Goal: Information Seeking & Learning: Learn about a topic

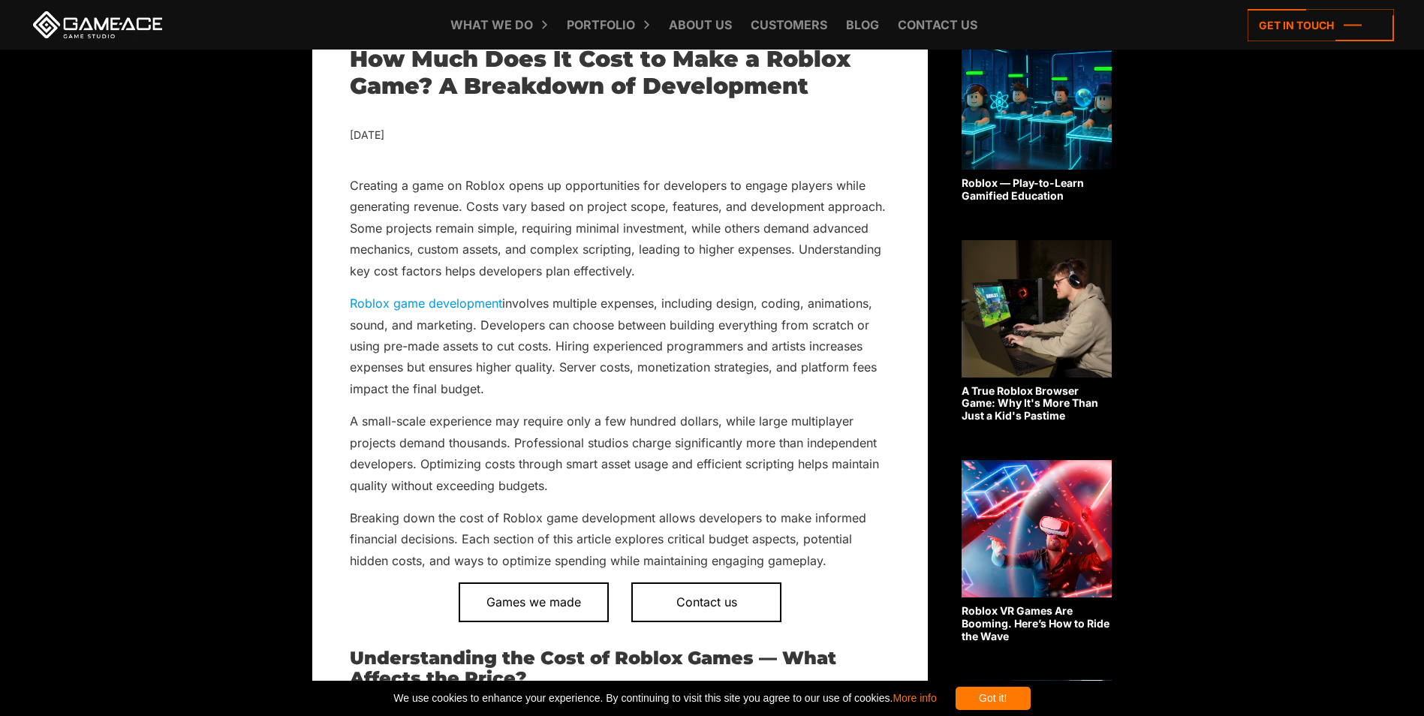
scroll to position [501, 0]
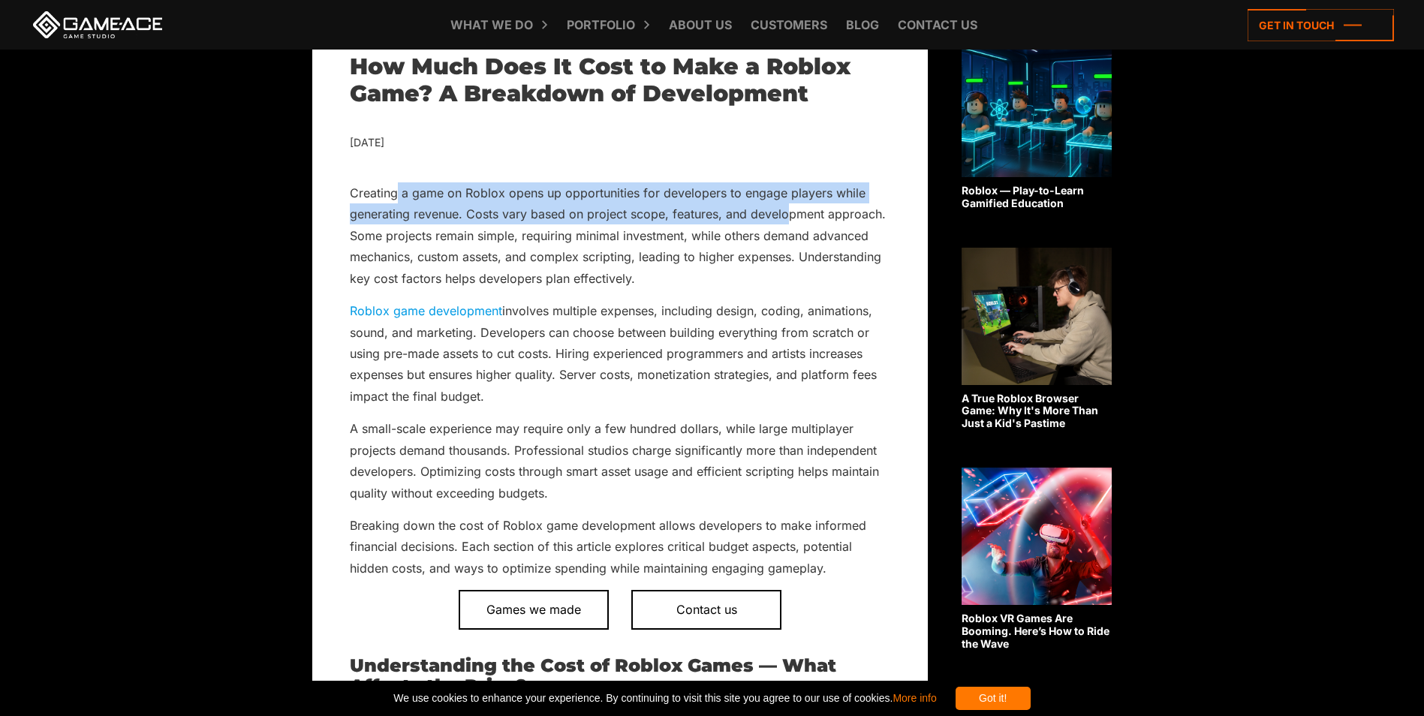
drag, startPoint x: 397, startPoint y: 188, endPoint x: 793, endPoint y: 224, distance: 397.4
click at [791, 224] on p "Creating a game on Roblox opens up opportunities for developers to engage playe…" at bounding box center [620, 235] width 541 height 107
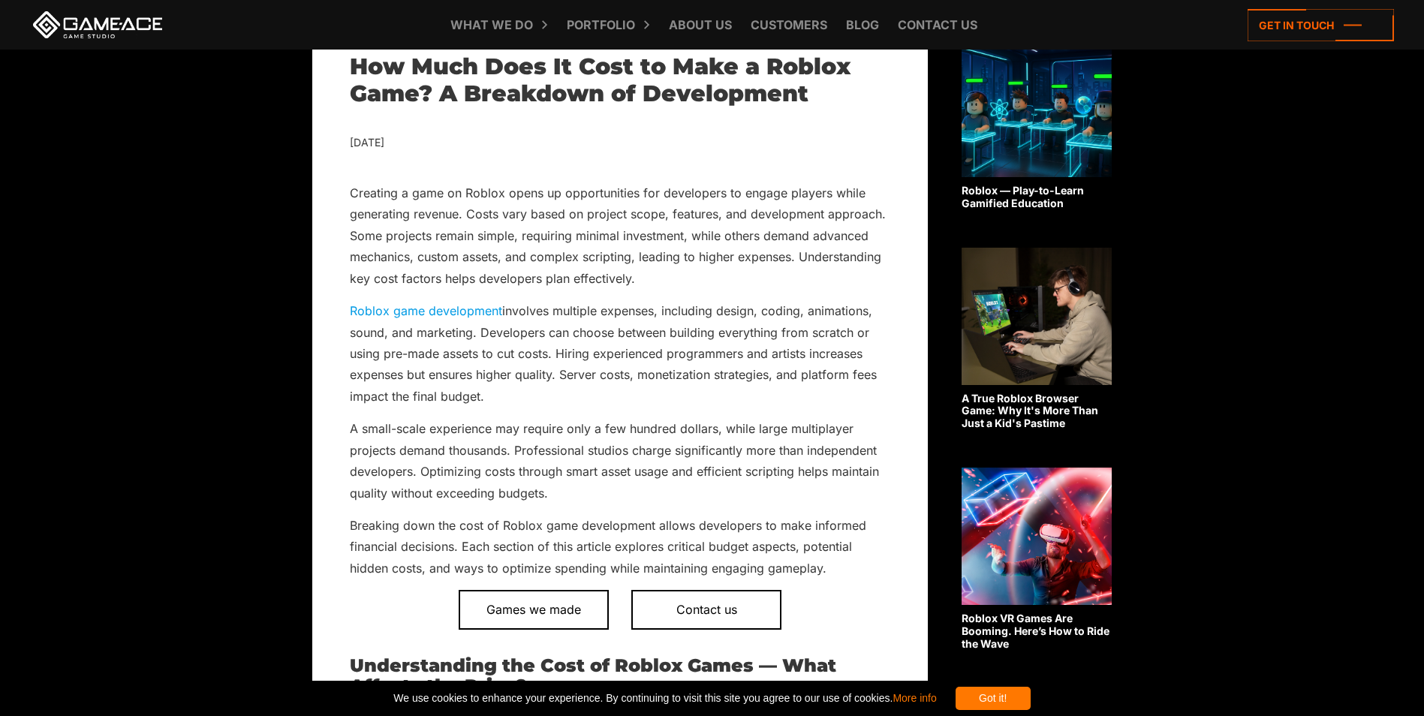
click at [791, 230] on p "Creating a game on Roblox opens up opportunities for developers to engage playe…" at bounding box center [620, 235] width 541 height 107
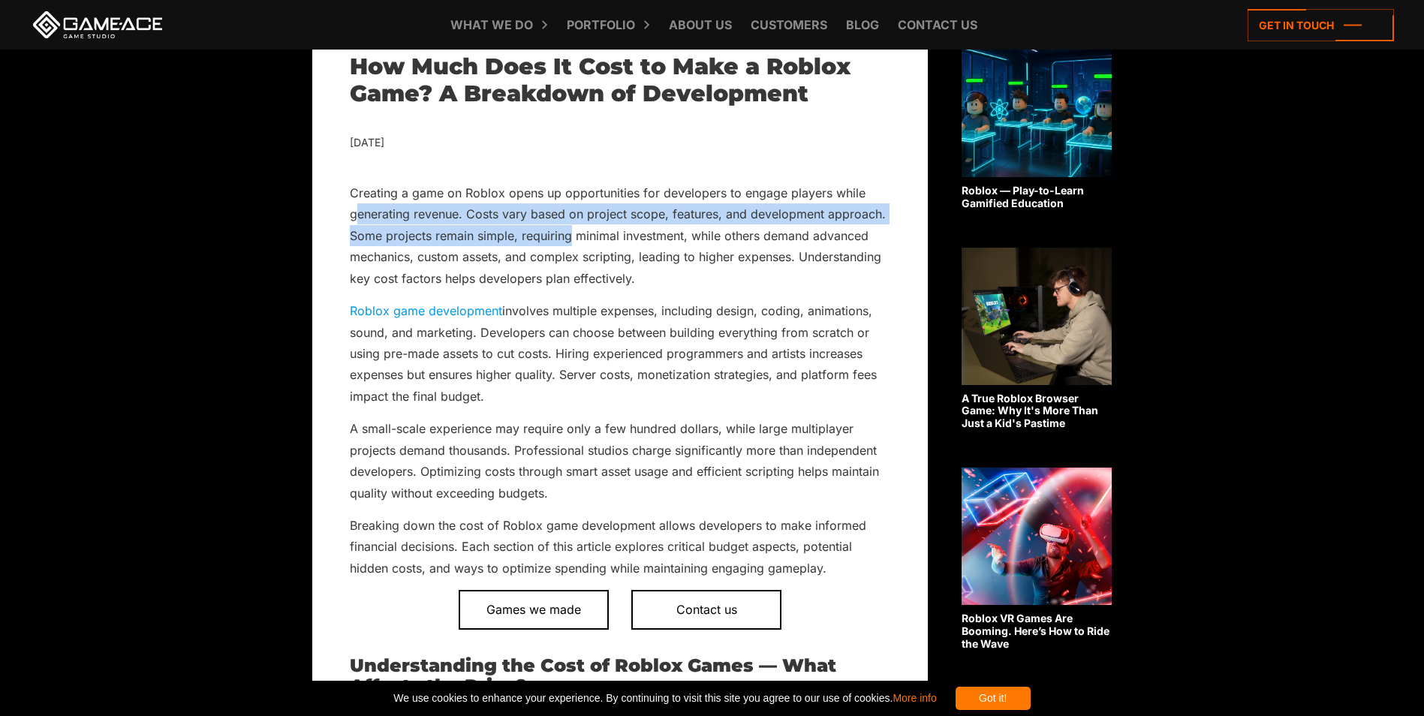
drag, startPoint x: 361, startPoint y: 226, endPoint x: 570, endPoint y: 236, distance: 209.0
click at [570, 236] on p "Creating a game on Roblox opens up opportunities for developers to engage playe…" at bounding box center [620, 235] width 541 height 107
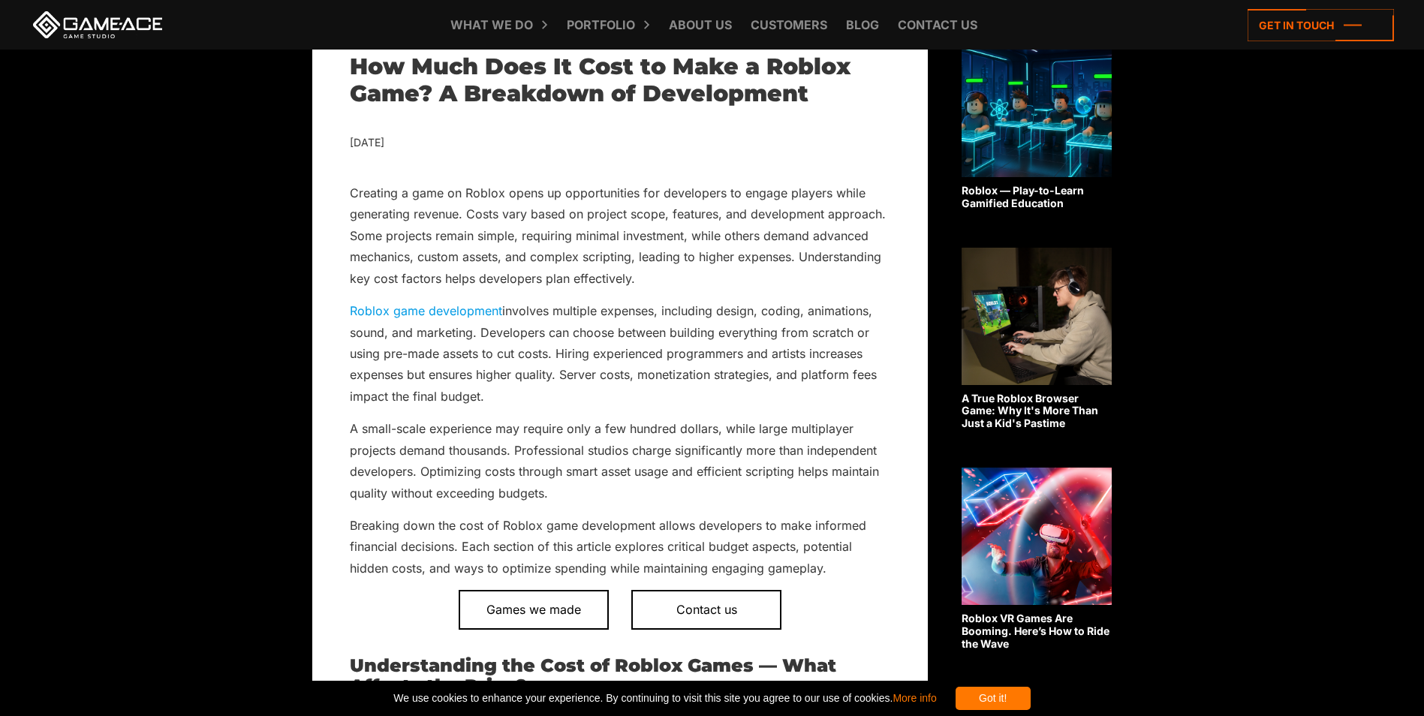
drag, startPoint x: 570, startPoint y: 236, endPoint x: 504, endPoint y: 247, distance: 66.9
click at [511, 249] on p "Creating a game on Roblox opens up opportunities for developers to engage playe…" at bounding box center [620, 235] width 541 height 107
drag, startPoint x: 461, startPoint y: 238, endPoint x: 878, endPoint y: 242, distance: 417.5
click at [878, 242] on p "Creating a game on Roblox opens up opportunities for developers to engage playe…" at bounding box center [620, 235] width 541 height 107
drag, startPoint x: 878, startPoint y: 242, endPoint x: 592, endPoint y: 271, distance: 288.2
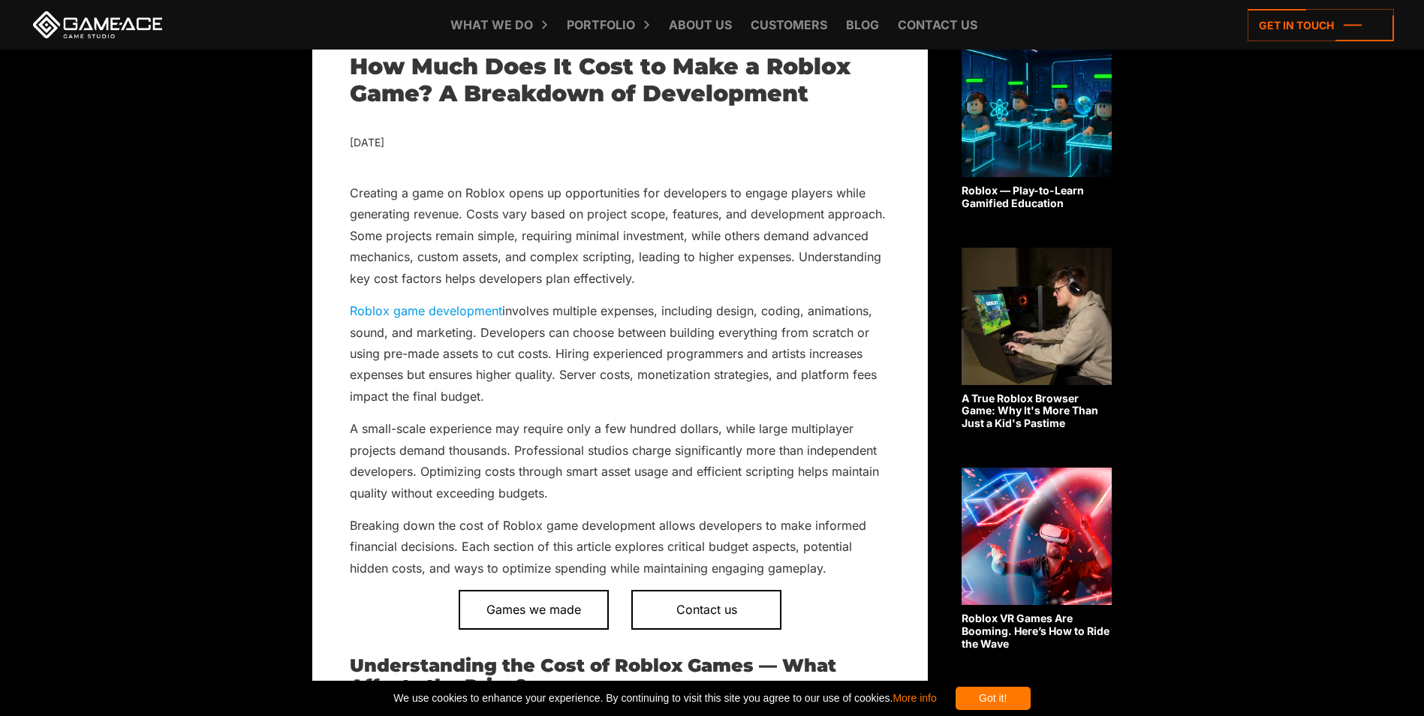
click at [636, 278] on p "Creating a game on Roblox opens up opportunities for developers to engage playe…" at bounding box center [620, 235] width 541 height 107
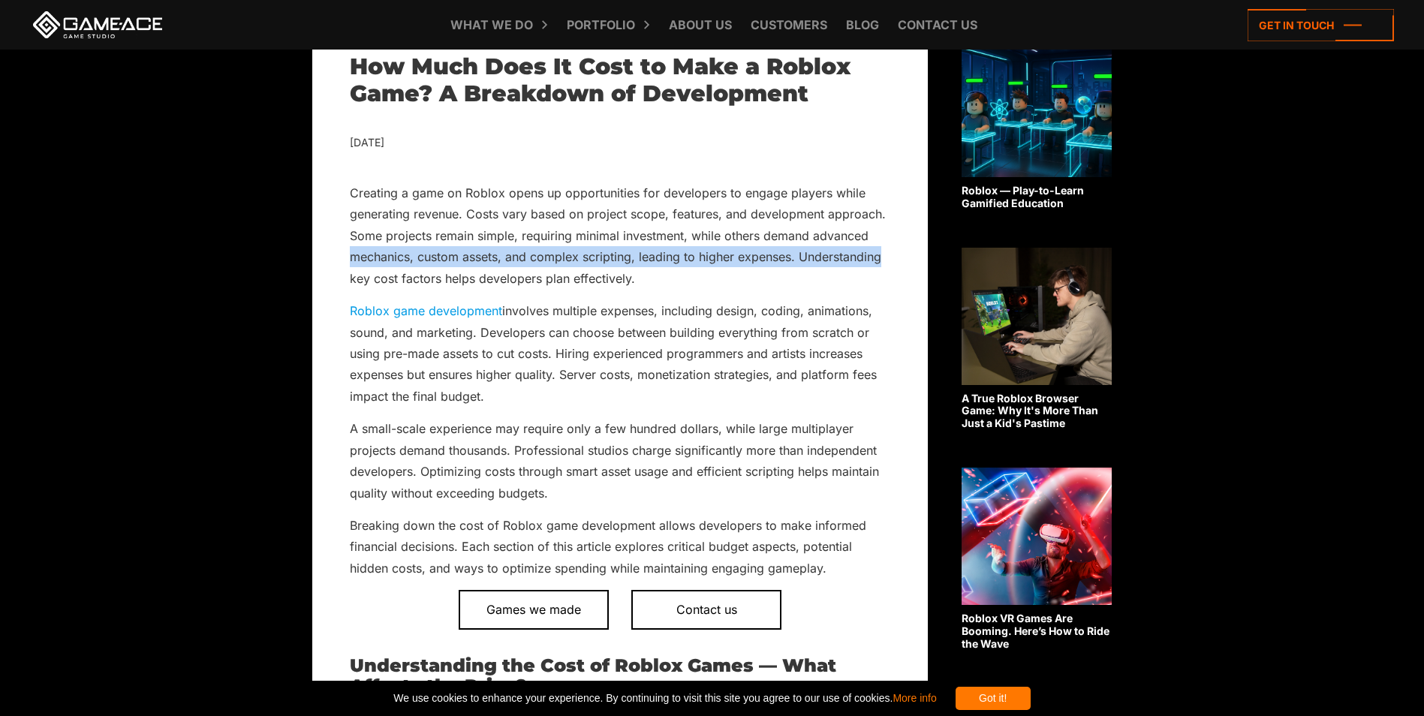
drag, startPoint x: 339, startPoint y: 255, endPoint x: 907, endPoint y: 261, distance: 568.4
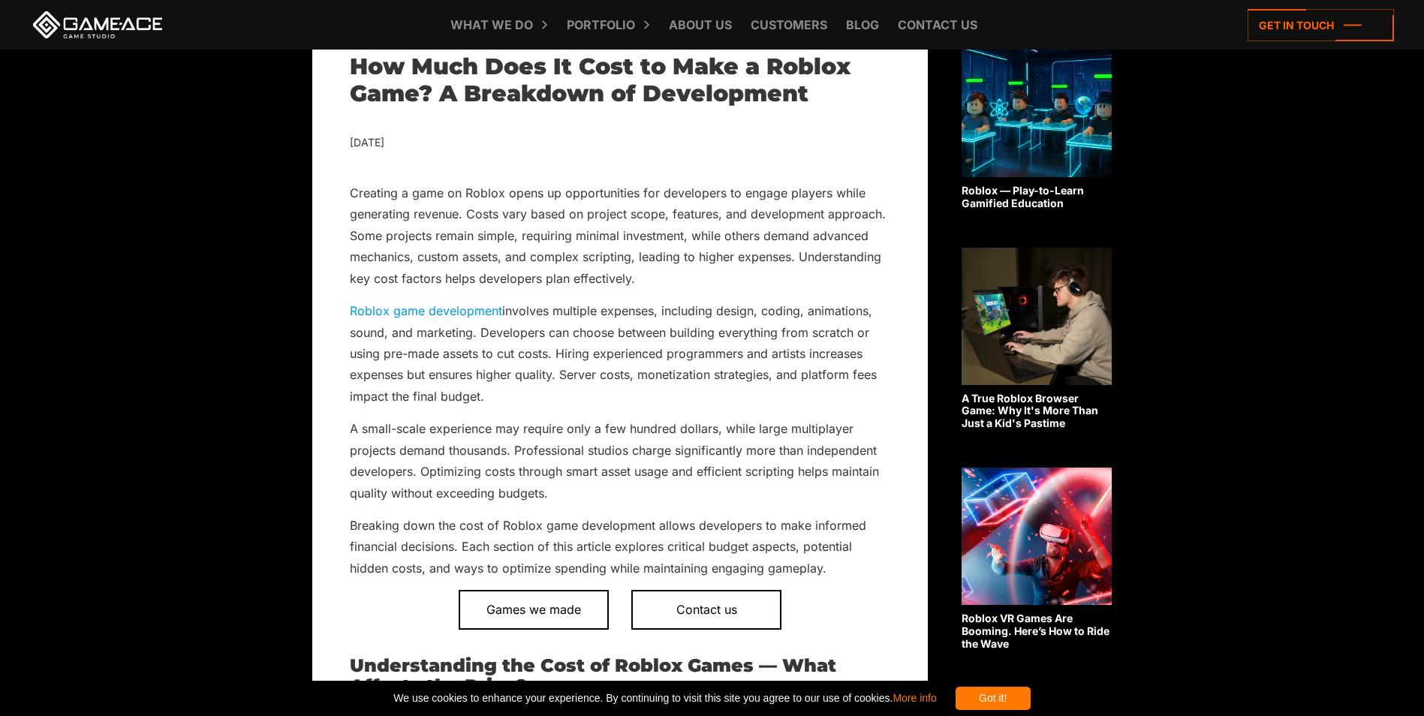
drag, startPoint x: 907, startPoint y: 261, endPoint x: 761, endPoint y: 279, distance: 147.5
click at [766, 279] on p "Creating a game on Roblox opens up opportunities for developers to engage playe…" at bounding box center [620, 235] width 541 height 107
drag, startPoint x: 702, startPoint y: 282, endPoint x: 327, endPoint y: 274, distance: 375.5
drag, startPoint x: 327, startPoint y: 274, endPoint x: 537, endPoint y: 307, distance: 212.8
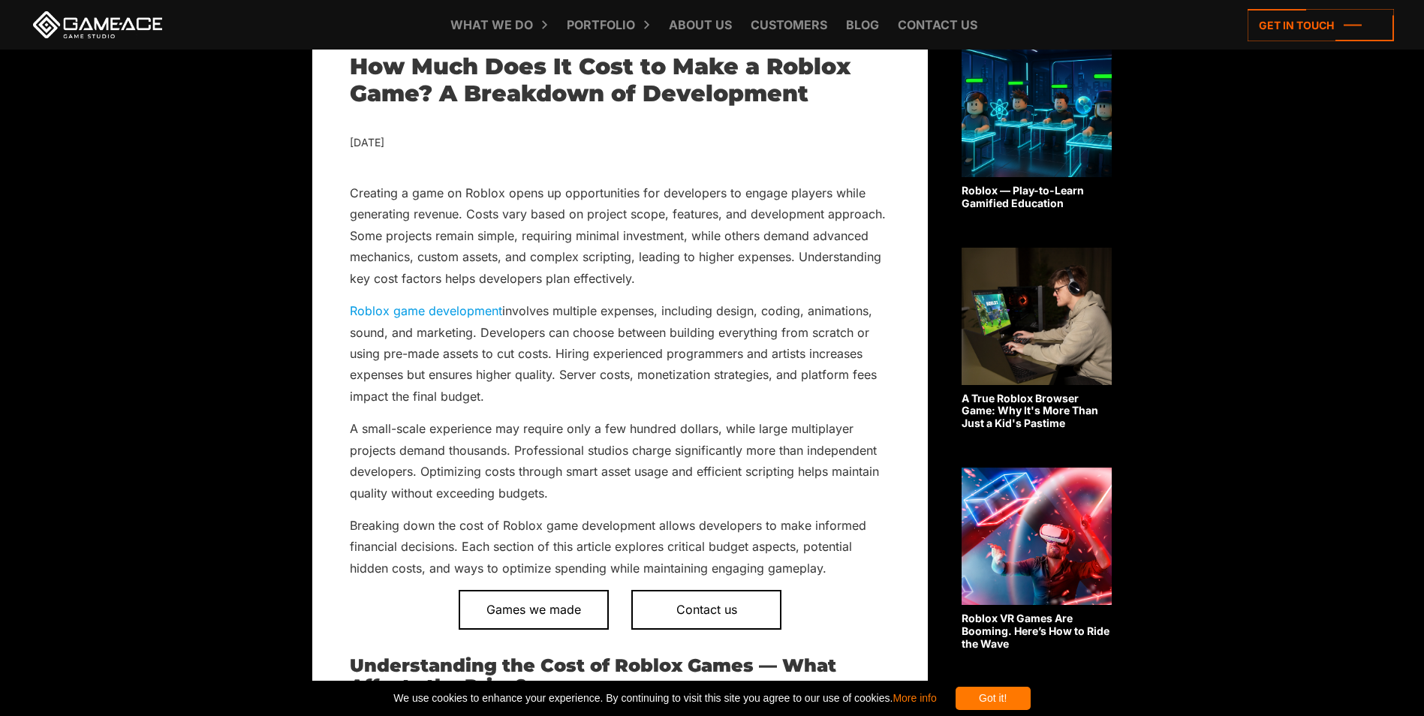
click at [537, 307] on p "Roblox game development involves multiple expenses, including design, coding, a…" at bounding box center [620, 353] width 541 height 107
drag, startPoint x: 343, startPoint y: 271, endPoint x: 654, endPoint y: 276, distance: 310.9
click at [654, 279] on p "Creating a game on Roblox opens up opportunities for developers to engage playe…" at bounding box center [620, 235] width 541 height 107
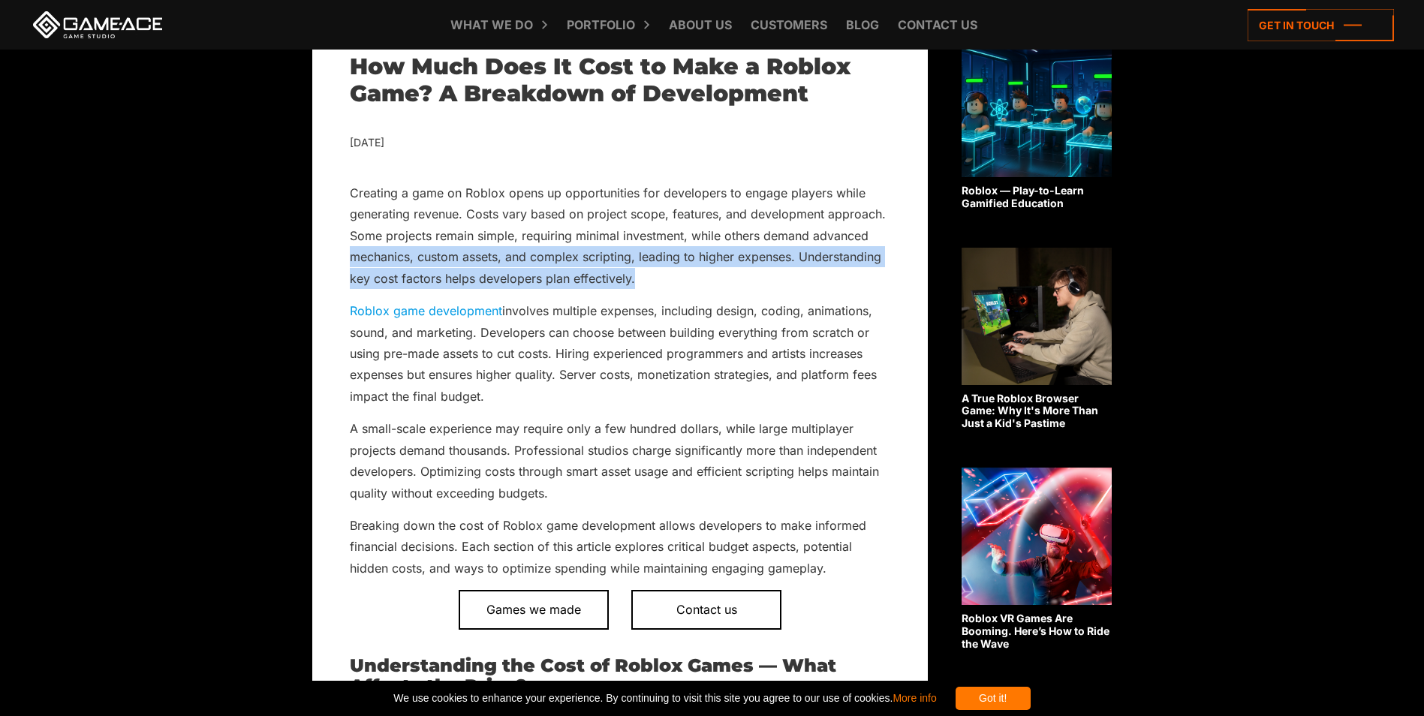
drag, startPoint x: 650, startPoint y: 282, endPoint x: 336, endPoint y: 251, distance: 316.1
drag, startPoint x: 336, startPoint y: 251, endPoint x: 507, endPoint y: 279, distance: 173.5
click at [507, 279] on p "Creating a game on Roblox opens up opportunities for developers to engage playe…" at bounding box center [620, 235] width 541 height 107
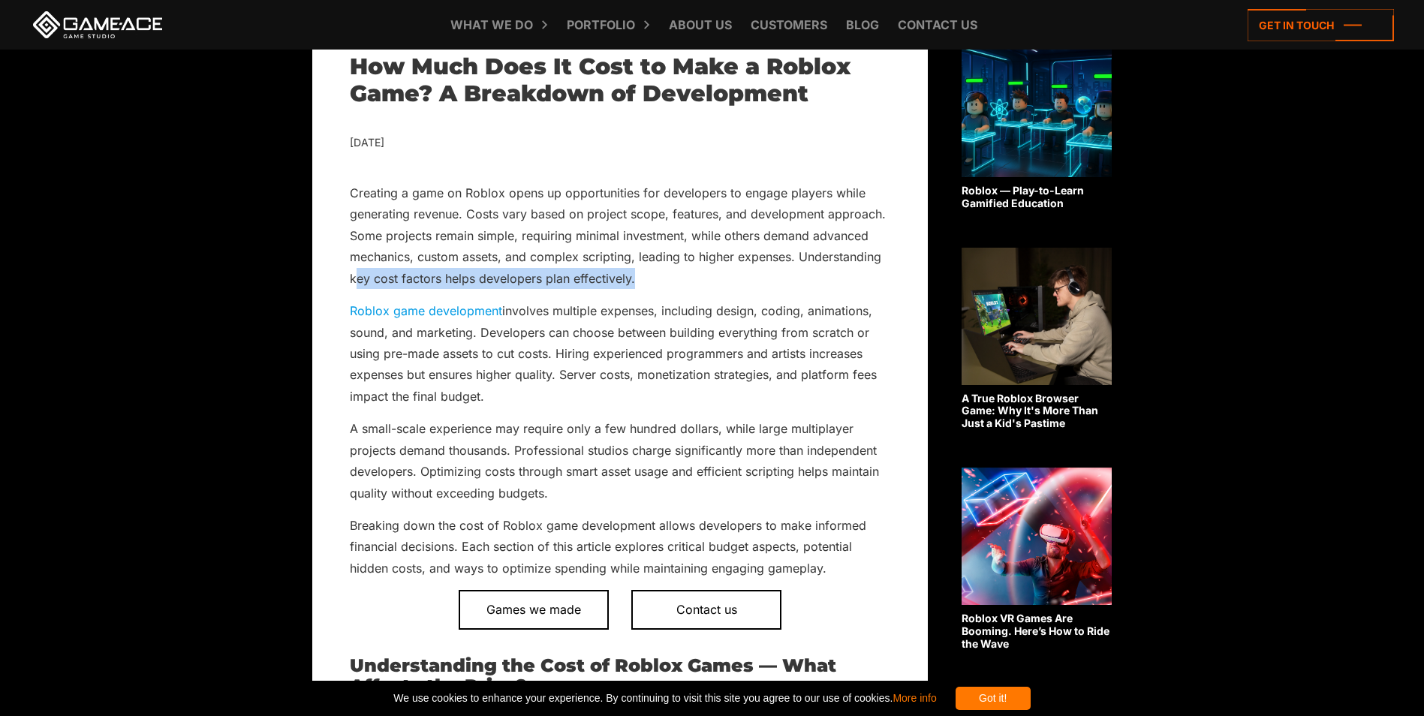
drag, startPoint x: 359, startPoint y: 281, endPoint x: 647, endPoint y: 288, distance: 288.4
click at [647, 288] on p "Creating a game on Roblox opens up opportunities for developers to engage playe…" at bounding box center [620, 235] width 541 height 107
drag, startPoint x: 647, startPoint y: 288, endPoint x: 655, endPoint y: 288, distance: 7.5
click at [655, 288] on p "Creating a game on Roblox opens up opportunities for developers to engage playe…" at bounding box center [620, 235] width 541 height 107
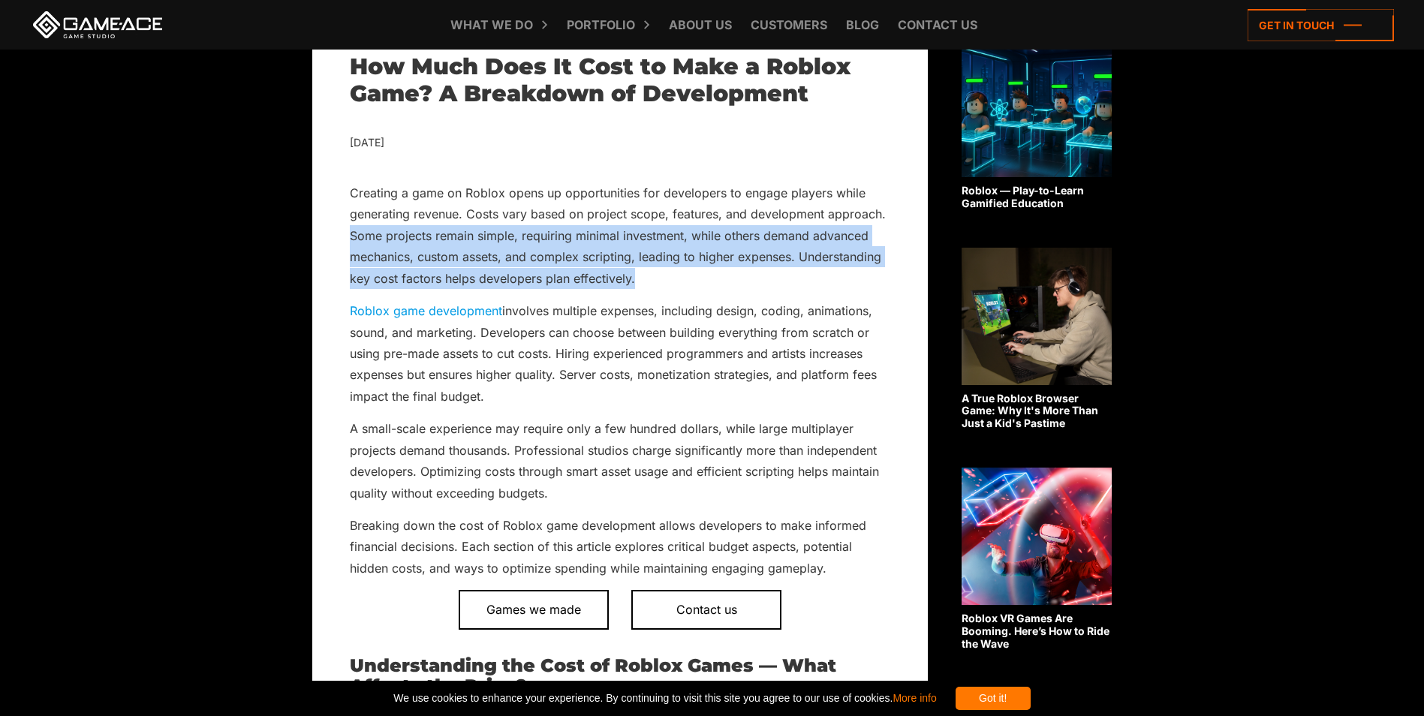
drag, startPoint x: 655, startPoint y: 288, endPoint x: 369, endPoint y: 245, distance: 288.6
click at [369, 245] on p "Creating a game on Roblox opens up opportunities for developers to engage playe…" at bounding box center [620, 235] width 541 height 107
click at [449, 287] on p "Creating a game on Roblox opens up opportunities for developers to engage playe…" at bounding box center [620, 235] width 541 height 107
drag, startPoint x: 345, startPoint y: 307, endPoint x: 593, endPoint y: 390, distance: 261.4
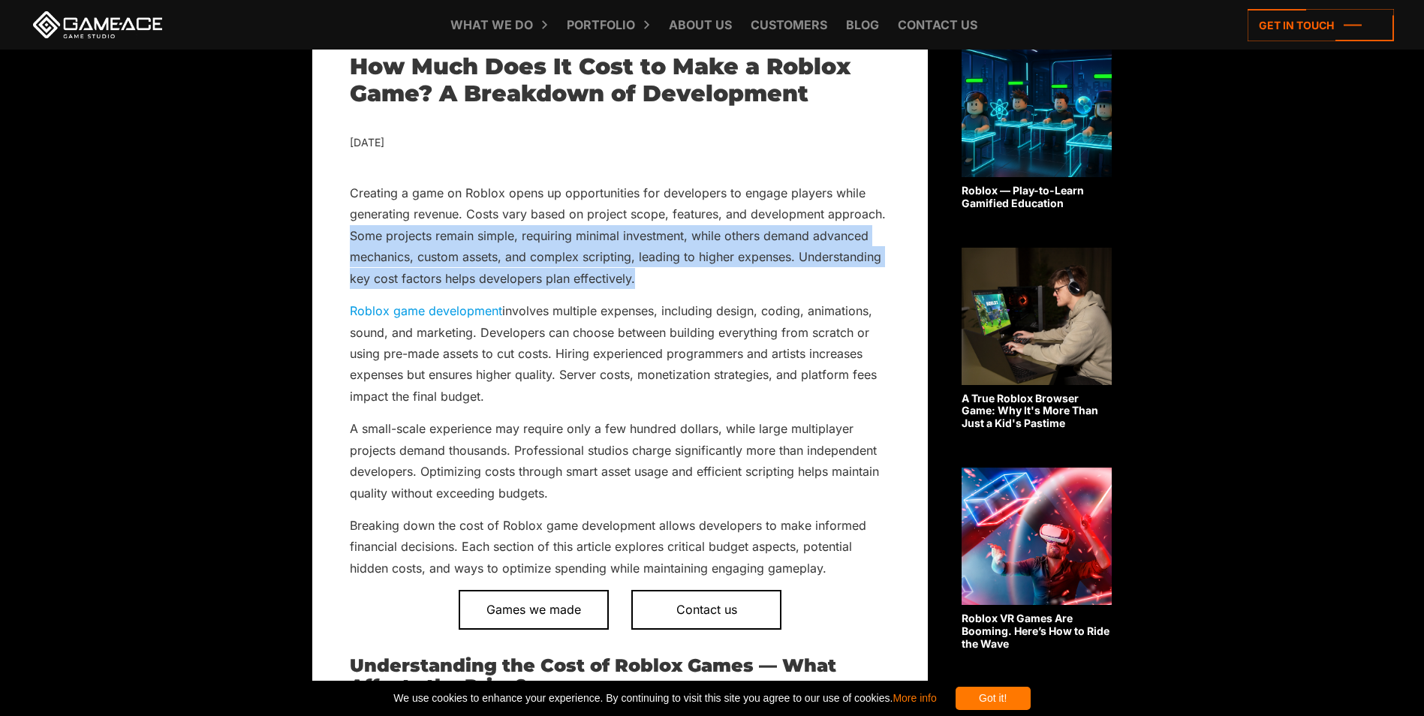
click at [483, 401] on p "Roblox game development involves multiple expenses, including design, coding, a…" at bounding box center [620, 353] width 541 height 107
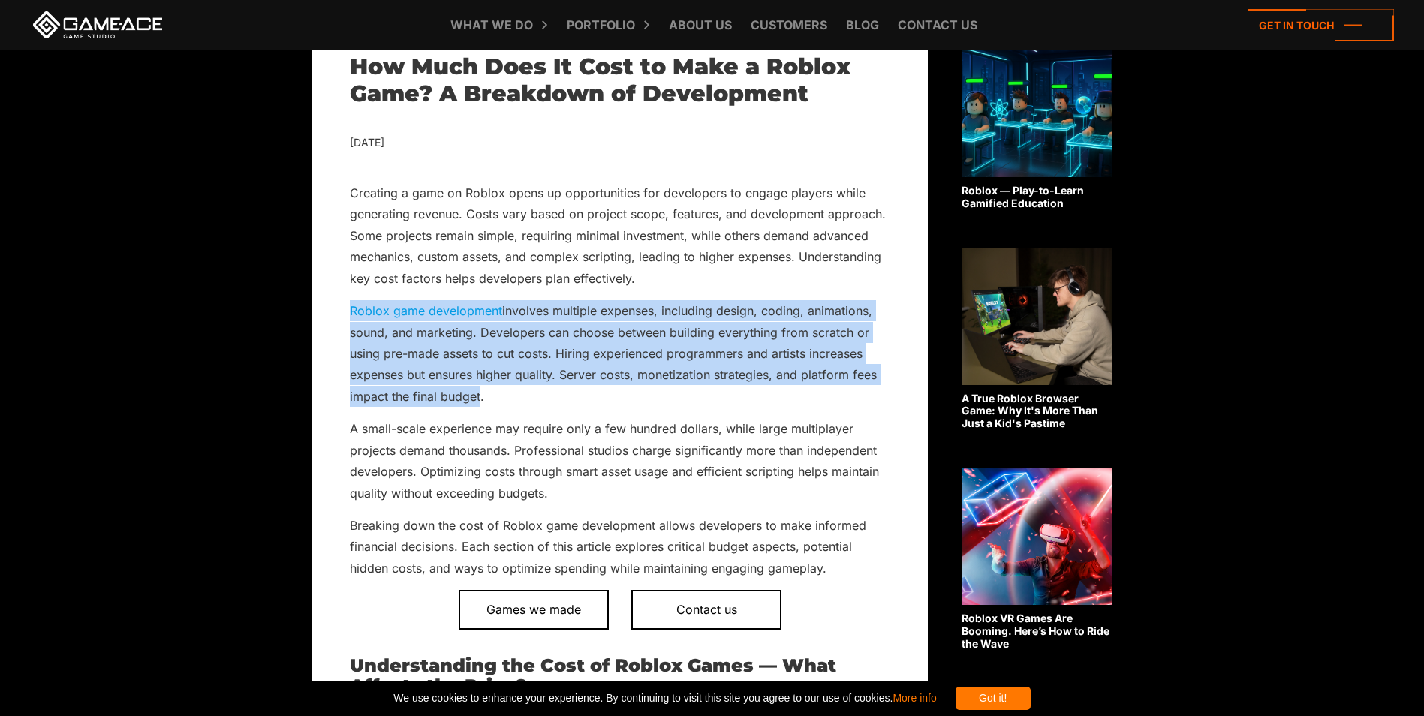
drag, startPoint x: 464, startPoint y: 396, endPoint x: 324, endPoint y: 312, distance: 162.6
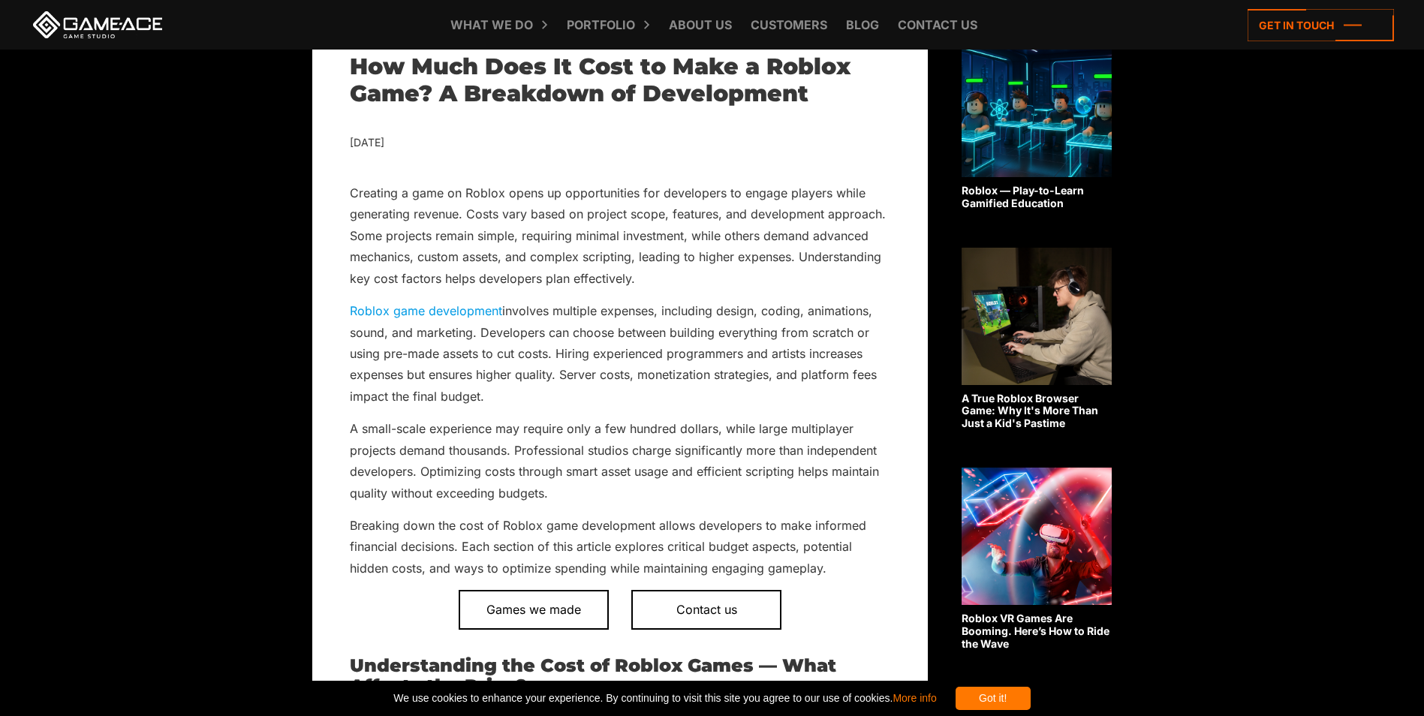
drag, startPoint x: 324, startPoint y: 312, endPoint x: 511, endPoint y: 400, distance: 206.5
click at [511, 400] on p "Roblox game development involves multiple expenses, including design, coding, a…" at bounding box center [620, 353] width 541 height 107
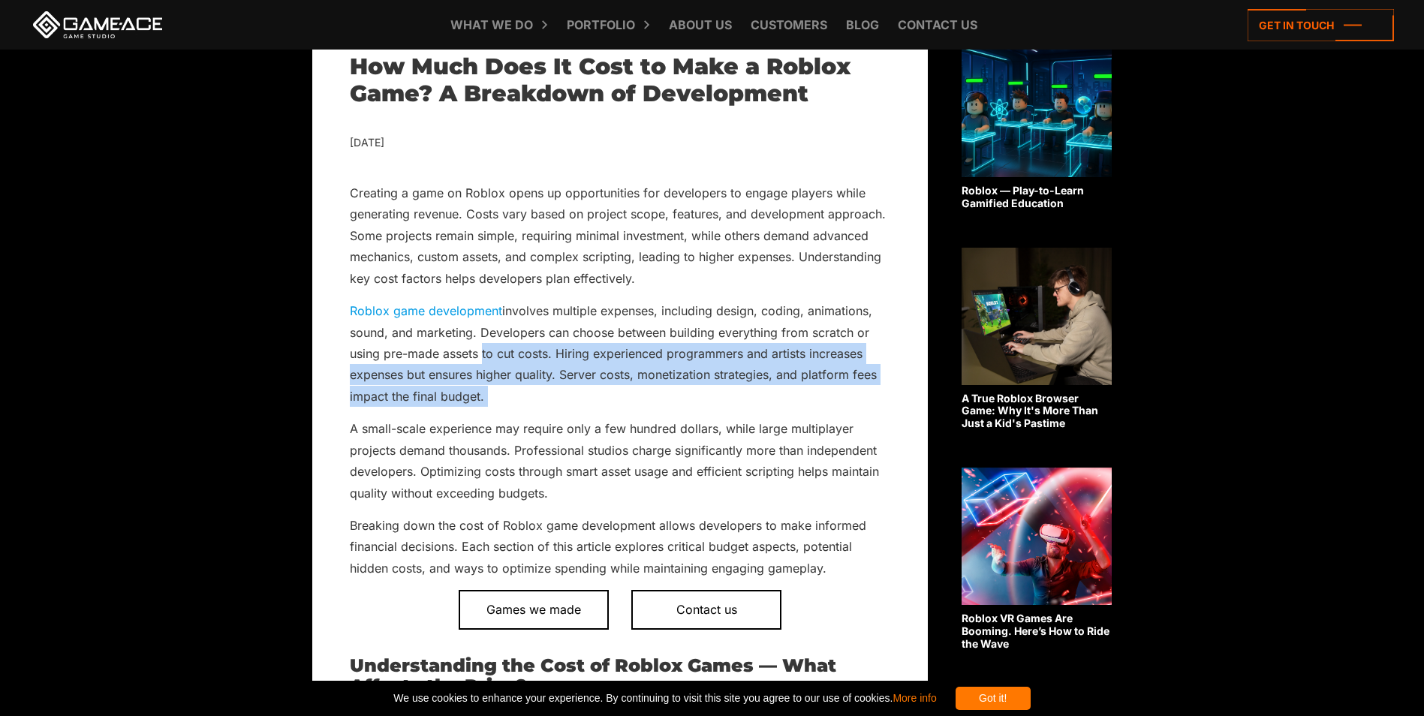
drag, startPoint x: 511, startPoint y: 400, endPoint x: 481, endPoint y: 365, distance: 46.3
click at [481, 365] on p "Roblox game development involves multiple expenses, including design, coding, a…" at bounding box center [620, 353] width 541 height 107
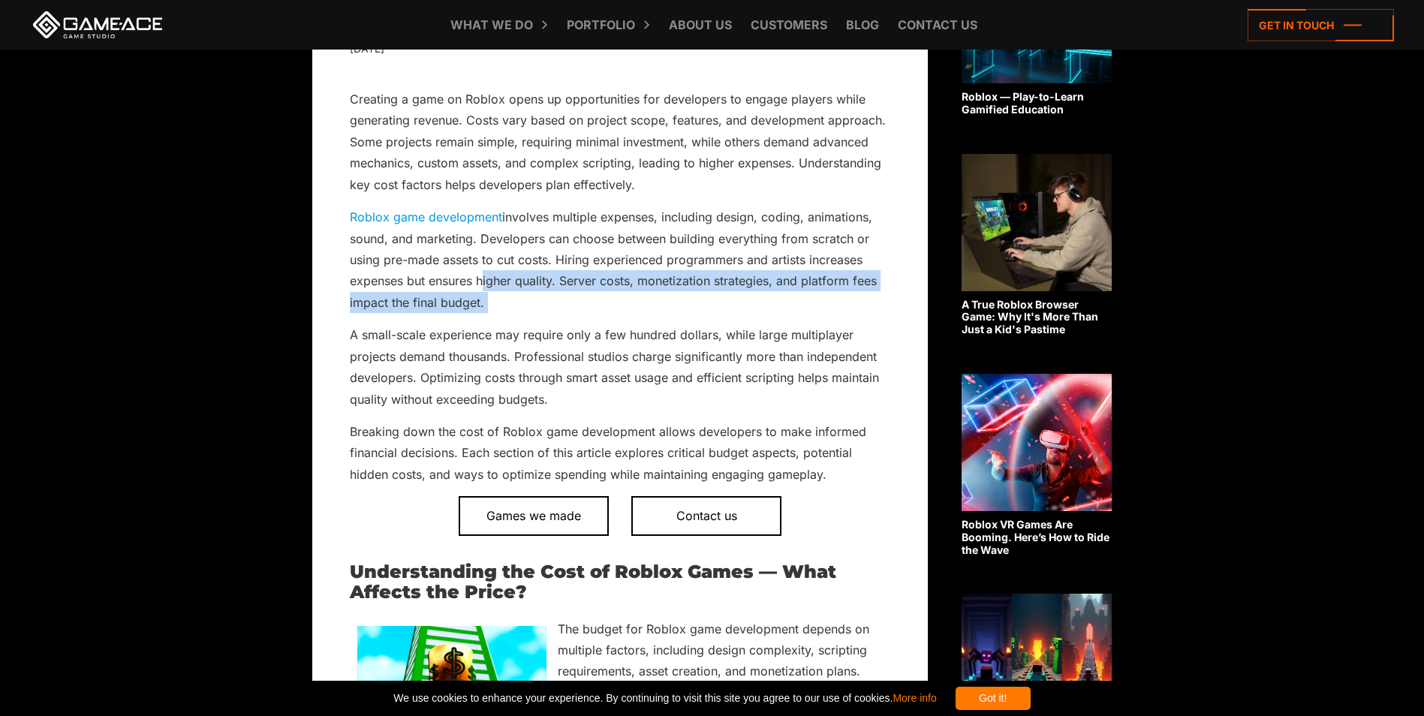
scroll to position [601, 0]
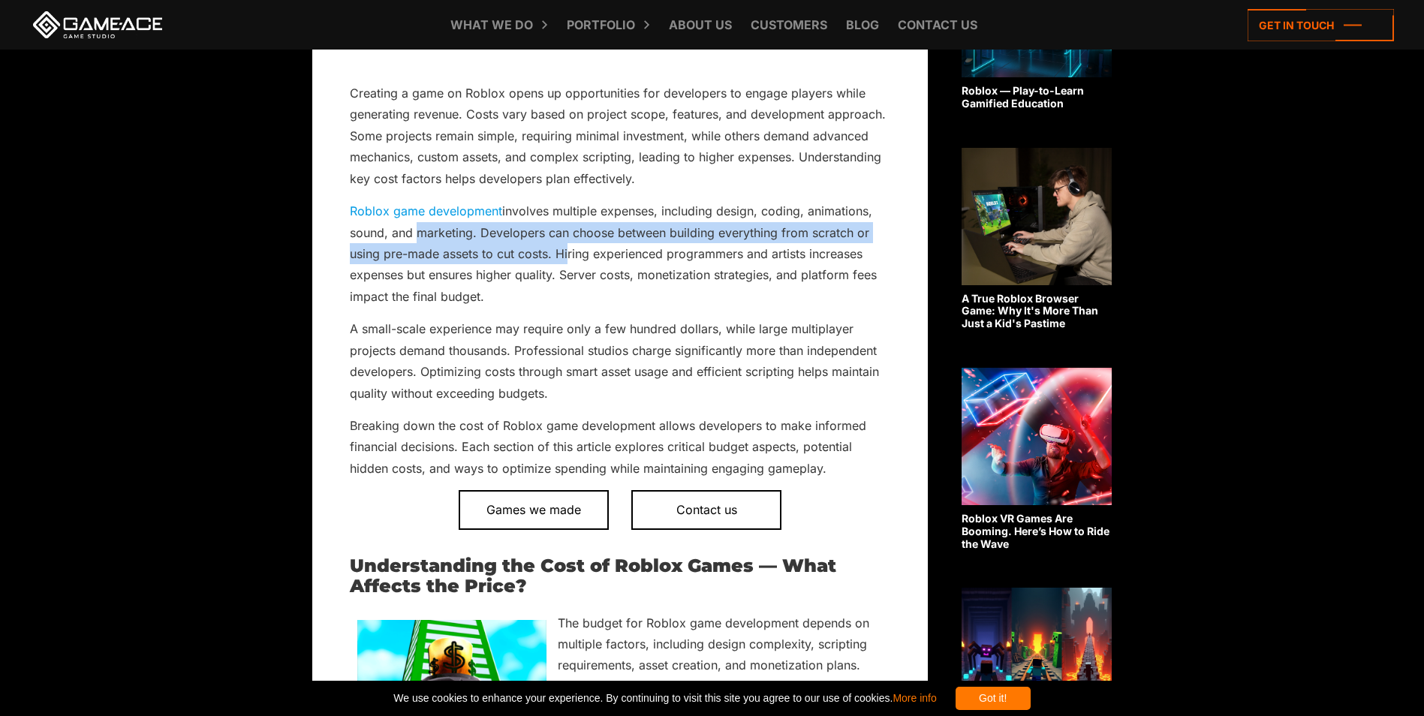
drag, startPoint x: 413, startPoint y: 236, endPoint x: 562, endPoint y: 259, distance: 151.2
click at [562, 259] on p "Roblox game development involves multiple expenses, including design, coding, a…" at bounding box center [620, 253] width 541 height 107
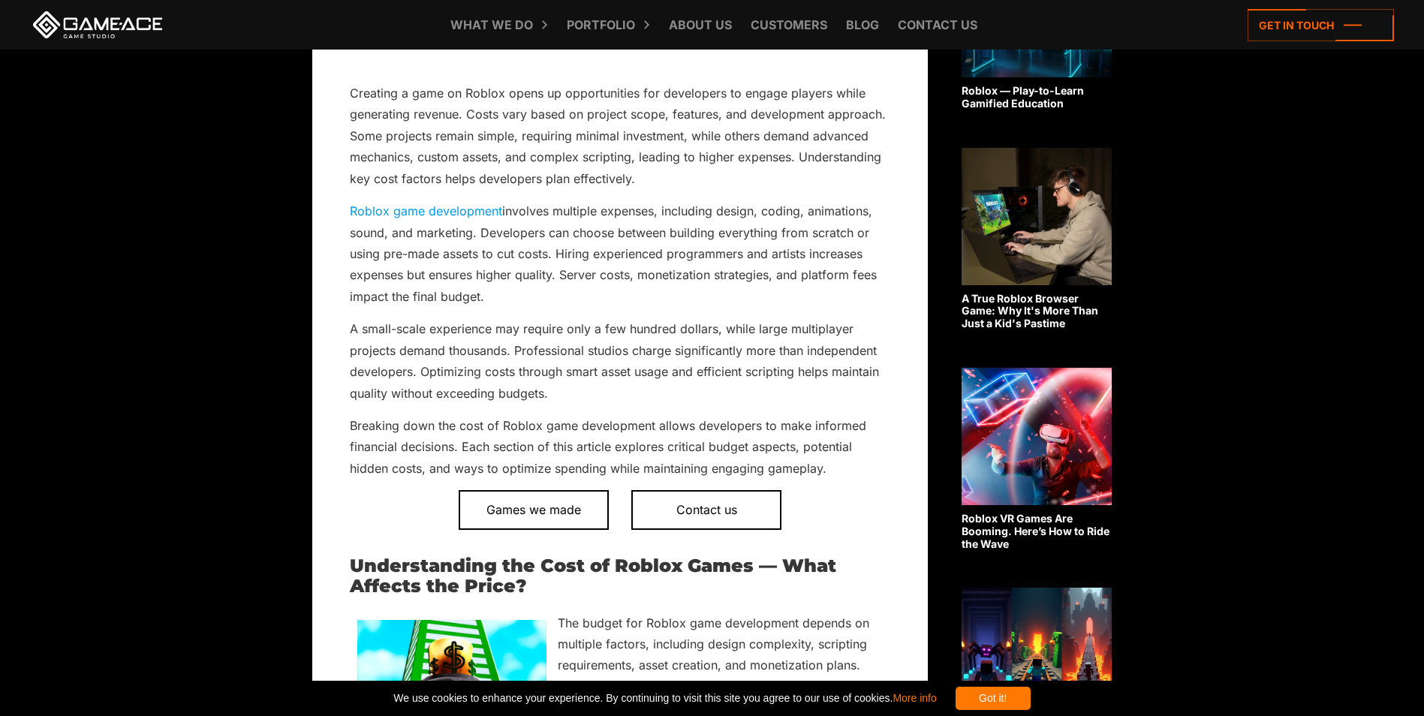
click at [628, 265] on p "Roblox game development involves multiple expenses, including design, coding, a…" at bounding box center [620, 253] width 541 height 107
drag, startPoint x: 586, startPoint y: 257, endPoint x: 757, endPoint y: 257, distance: 170.4
click at [757, 257] on p "Roblox game development involves multiple expenses, including design, coding, a…" at bounding box center [620, 253] width 541 height 107
drag, startPoint x: 757, startPoint y: 257, endPoint x: 694, endPoint y: 279, distance: 66.7
click at [694, 279] on p "Roblox game development involves multiple expenses, including design, coding, a…" at bounding box center [620, 253] width 541 height 107
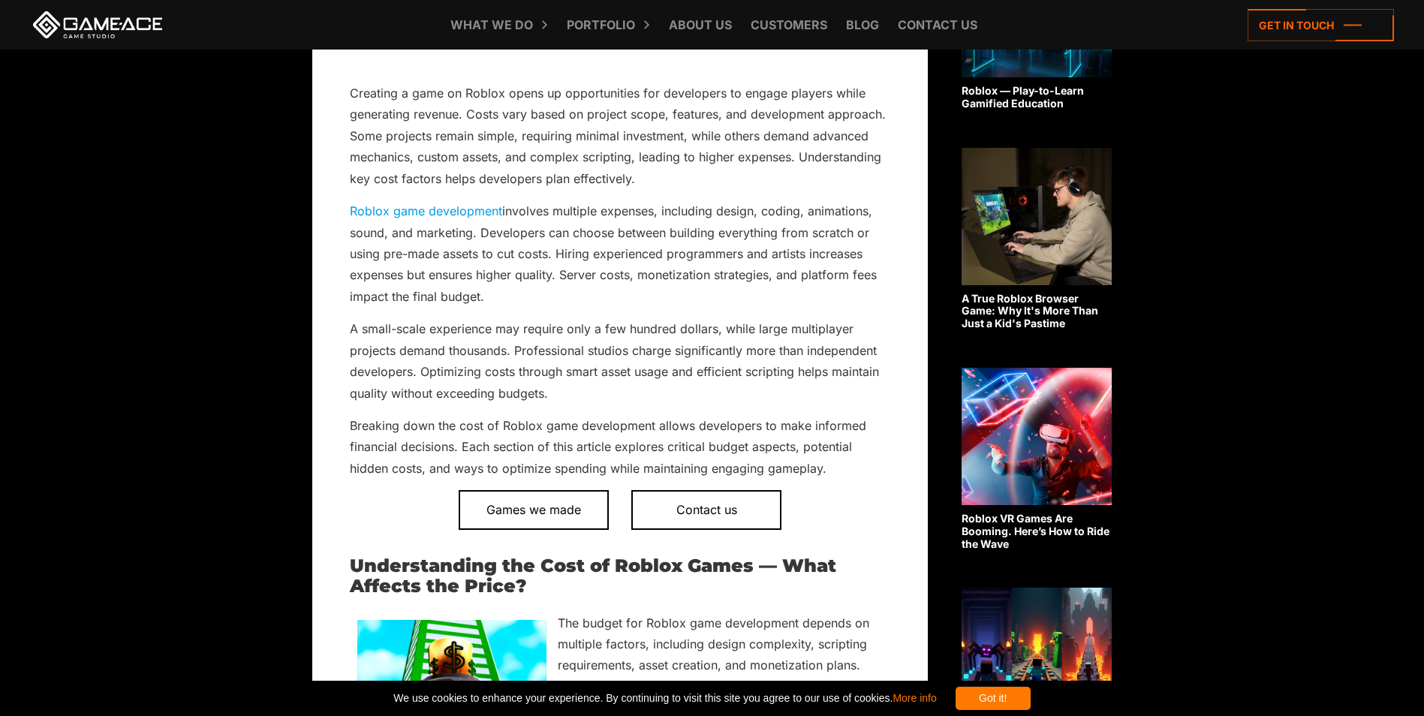
drag, startPoint x: 694, startPoint y: 279, endPoint x: 607, endPoint y: 258, distance: 88.7
click at [609, 258] on p "Roblox game development involves multiple expenses, including design, coding, a…" at bounding box center [620, 253] width 541 height 107
drag, startPoint x: 348, startPoint y: 216, endPoint x: 646, endPoint y: 294, distance: 308.8
drag, startPoint x: 646, startPoint y: 294, endPoint x: 791, endPoint y: 254, distance: 150.5
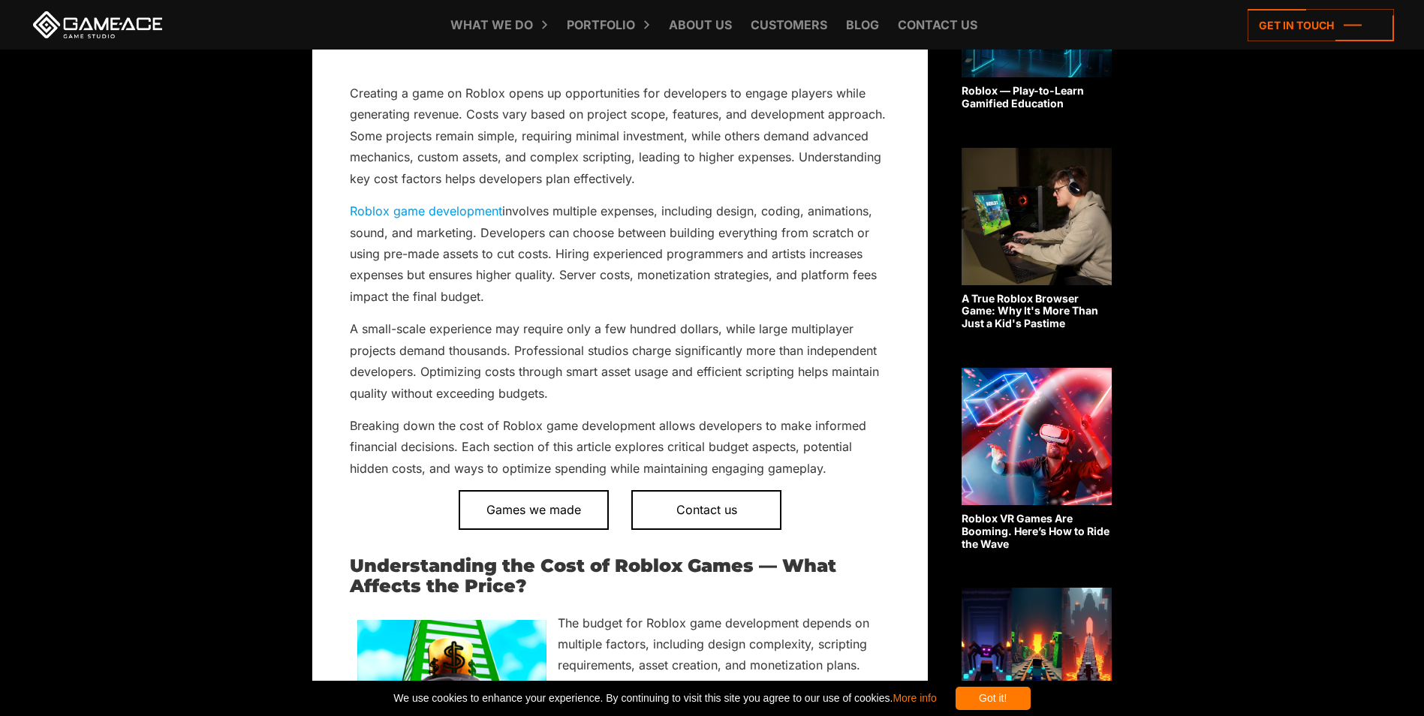
click at [791, 254] on p "Roblox game development involves multiple expenses, including design, coding, a…" at bounding box center [620, 253] width 541 height 107
drag, startPoint x: 622, startPoint y: 282, endPoint x: 744, endPoint y: 294, distance: 122.9
click at [744, 294] on p "Roblox game development involves multiple expenses, including design, coding, a…" at bounding box center [620, 253] width 541 height 107
drag, startPoint x: 744, startPoint y: 294, endPoint x: 622, endPoint y: 304, distance: 122.8
click at [652, 304] on p "Roblox game development involves multiple expenses, including design, coding, a…" at bounding box center [620, 253] width 541 height 107
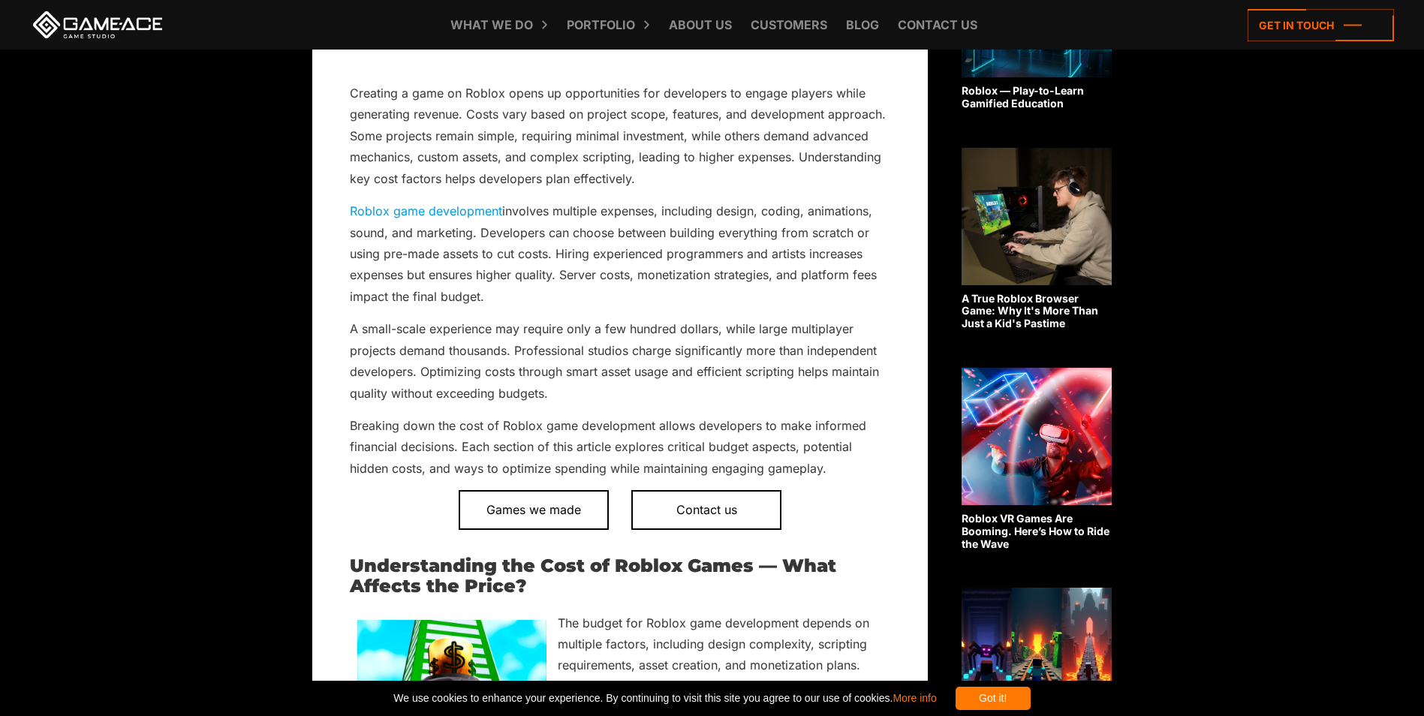
click at [465, 305] on p "Roblox game development involves multiple expenses, including design, coding, a…" at bounding box center [620, 253] width 541 height 107
drag, startPoint x: 572, startPoint y: 280, endPoint x: 646, endPoint y: 282, distance: 74.4
click at [646, 282] on p "Roblox game development involves multiple expenses, including design, coding, a…" at bounding box center [620, 253] width 541 height 107
drag, startPoint x: 646, startPoint y: 282, endPoint x: 510, endPoint y: 302, distance: 138.0
click at [510, 302] on p "Roblox game development involves multiple expenses, including design, coding, a…" at bounding box center [620, 253] width 541 height 107
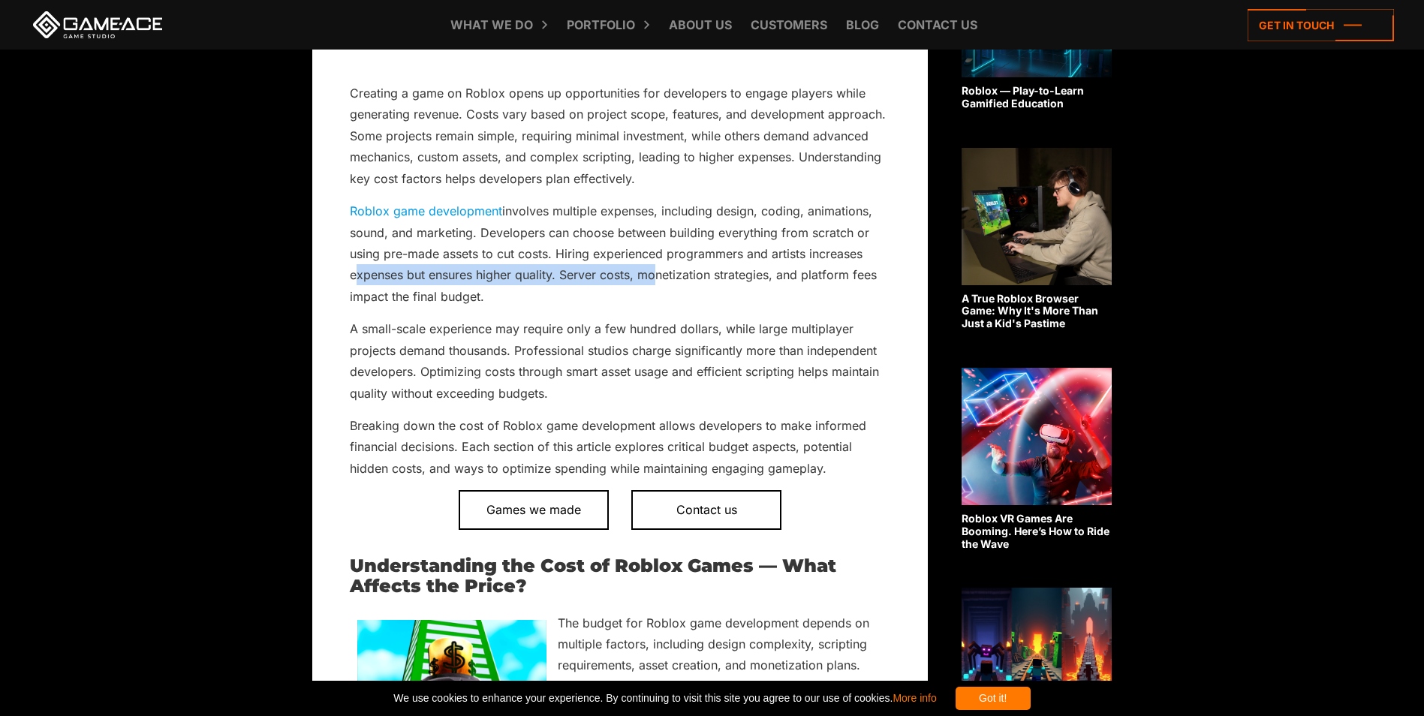
drag, startPoint x: 325, startPoint y: 270, endPoint x: 646, endPoint y: 282, distance: 321.6
click at [646, 282] on p "Roblox game development involves multiple expenses, including design, coding, a…" at bounding box center [620, 253] width 541 height 107
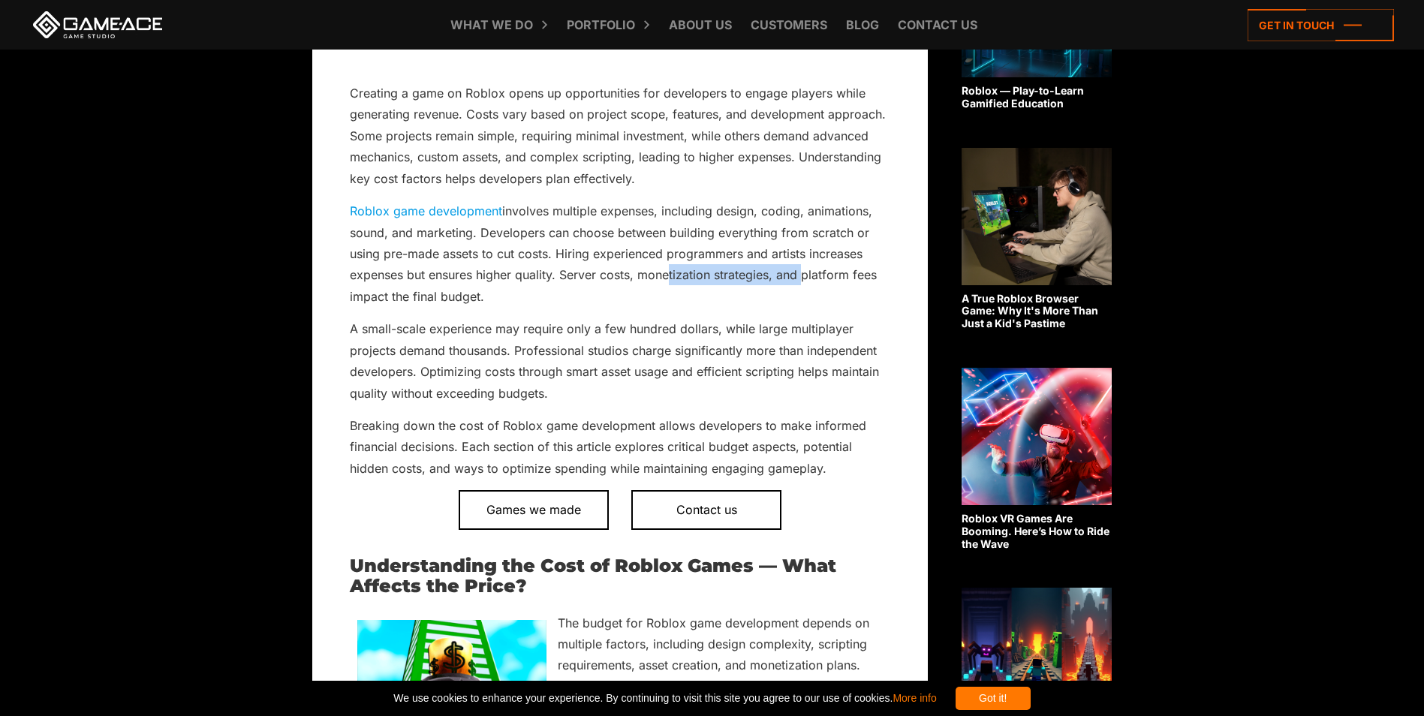
drag, startPoint x: 702, startPoint y: 280, endPoint x: 802, endPoint y: 284, distance: 99.9
click at [802, 284] on p "Roblox game development involves multiple expenses, including design, coding, a…" at bounding box center [620, 253] width 541 height 107
drag
click at [531, 306] on p "Roblox game development involves multiple expenses, including design, coding, a…" at bounding box center [620, 253] width 541 height 107
click at [450, 306] on p "Roblox game development involves multiple expenses, including design, coding, a…" at bounding box center [620, 253] width 541 height 107
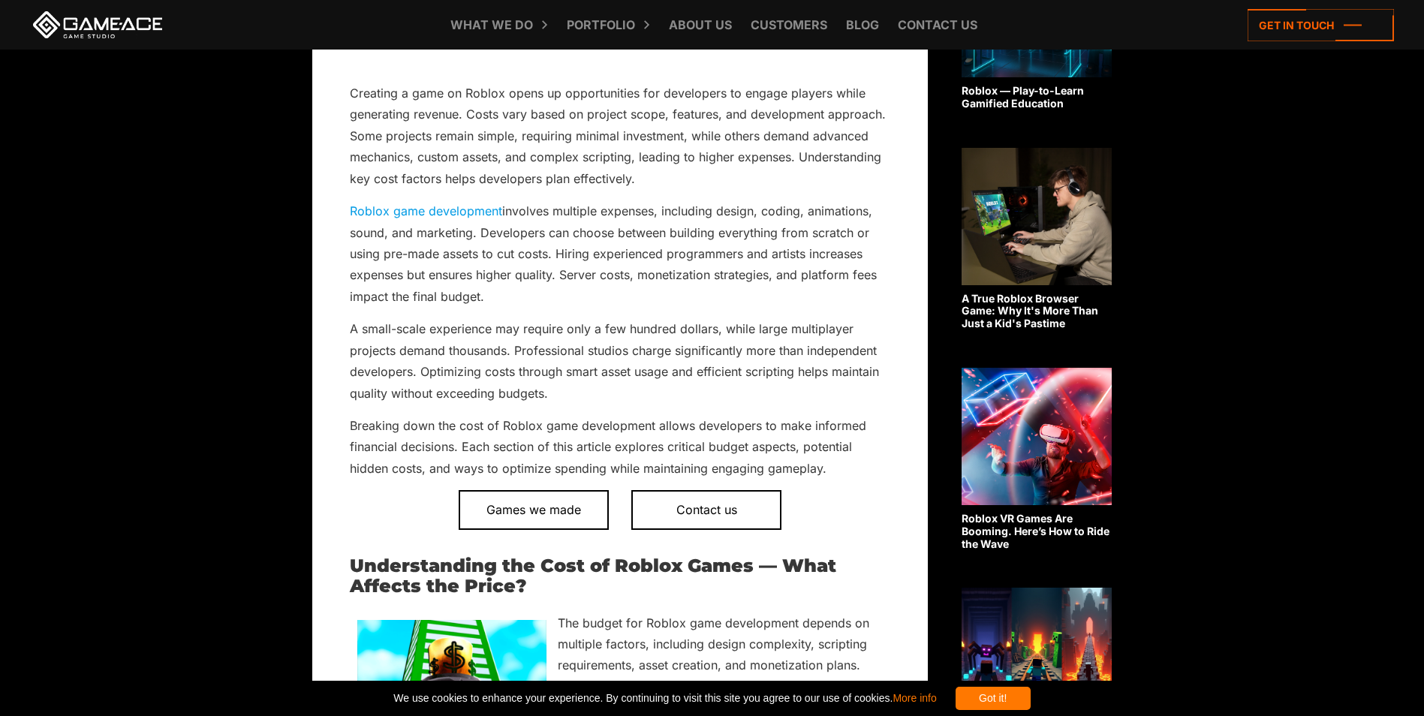
click at [496, 306] on p "Roblox game development involves multiple expenses, including design, coding, a…" at bounding box center [620, 253] width 541 height 107
drag, startPoint x: 485, startPoint y: 303, endPoint x: 343, endPoint y: 303, distance: 141.9
drag, startPoint x: 556, startPoint y: 253, endPoint x: 744, endPoint y: 264, distance: 188.0
click at [744, 264] on p "Roblox game development involves multiple expenses, including design, coding, a…" at bounding box center [620, 253] width 541 height 107
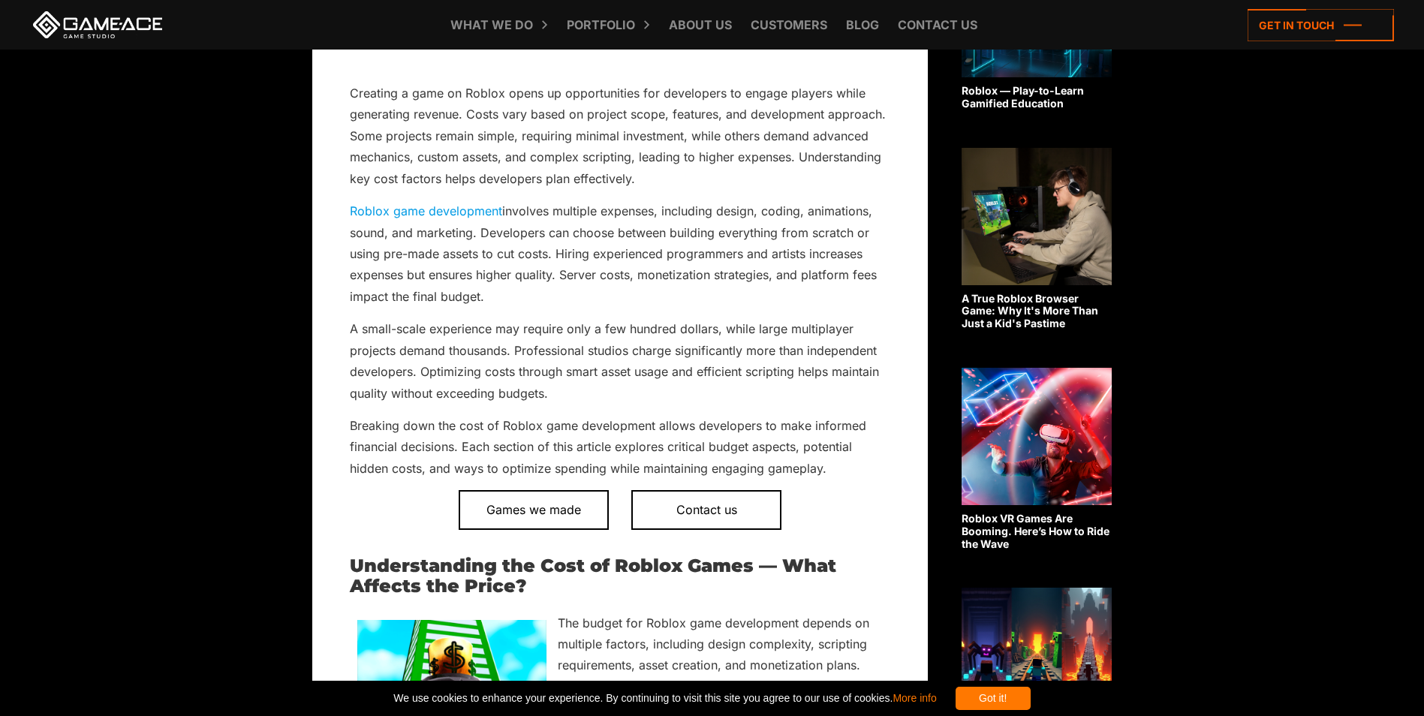
drag, startPoint x: 744, startPoint y: 264, endPoint x: 779, endPoint y: 285, distance: 41.1
click at [779, 285] on p "Roblox game development involves multiple expenses, including design, coding, a…" at bounding box center [620, 253] width 541 height 107
drag, startPoint x: 561, startPoint y: 273, endPoint x: 508, endPoint y: 304, distance: 61.9
click at [508, 304] on p "Roblox game development involves multiple expenses, including design, coding, a…" at bounding box center [620, 253] width 541 height 107
drag, startPoint x: 508, startPoint y: 304, endPoint x: 599, endPoint y: 304, distance: 91.6
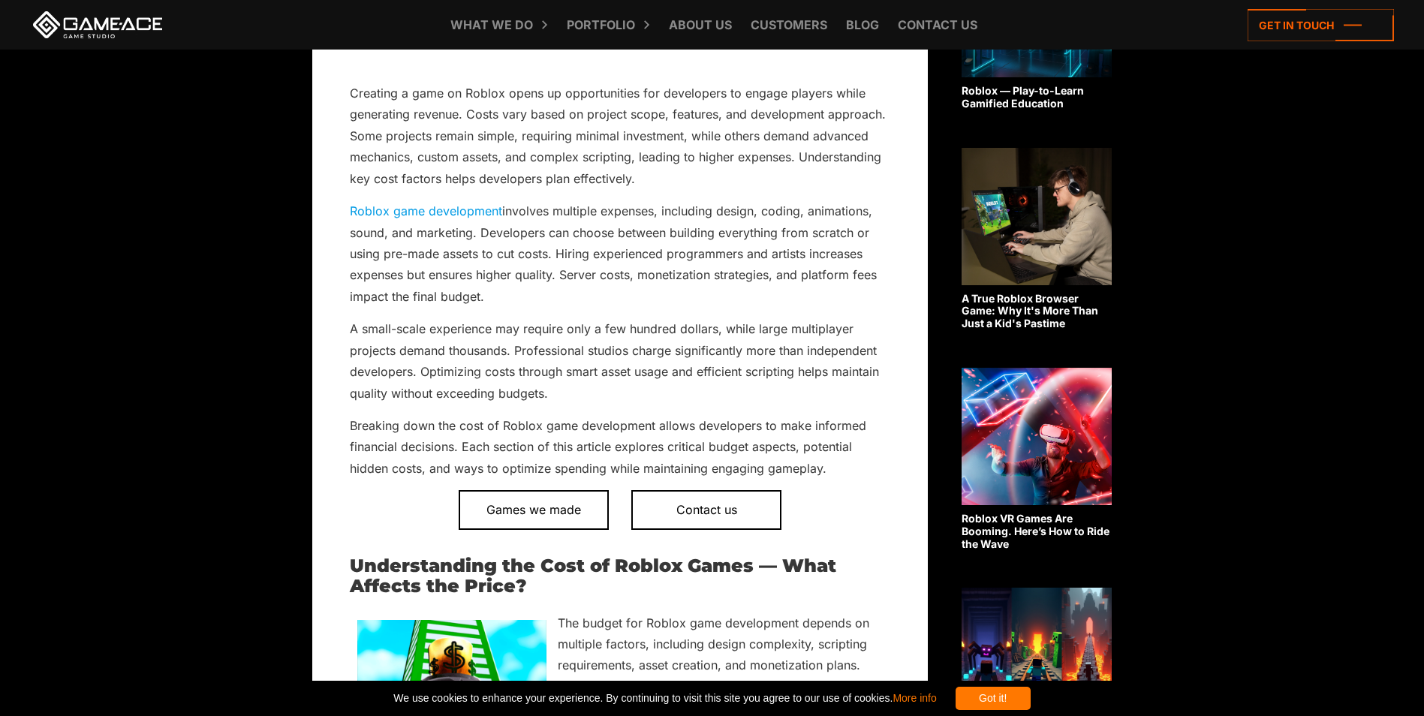
click at [599, 304] on p "Roblox game development involves multiple expenses, including design, coding, a…" at bounding box center [620, 253] width 541 height 107
click at [550, 271] on p "Roblox game development involves multiple expenses, including design, coding, a…" at bounding box center [620, 253] width 541 height 107
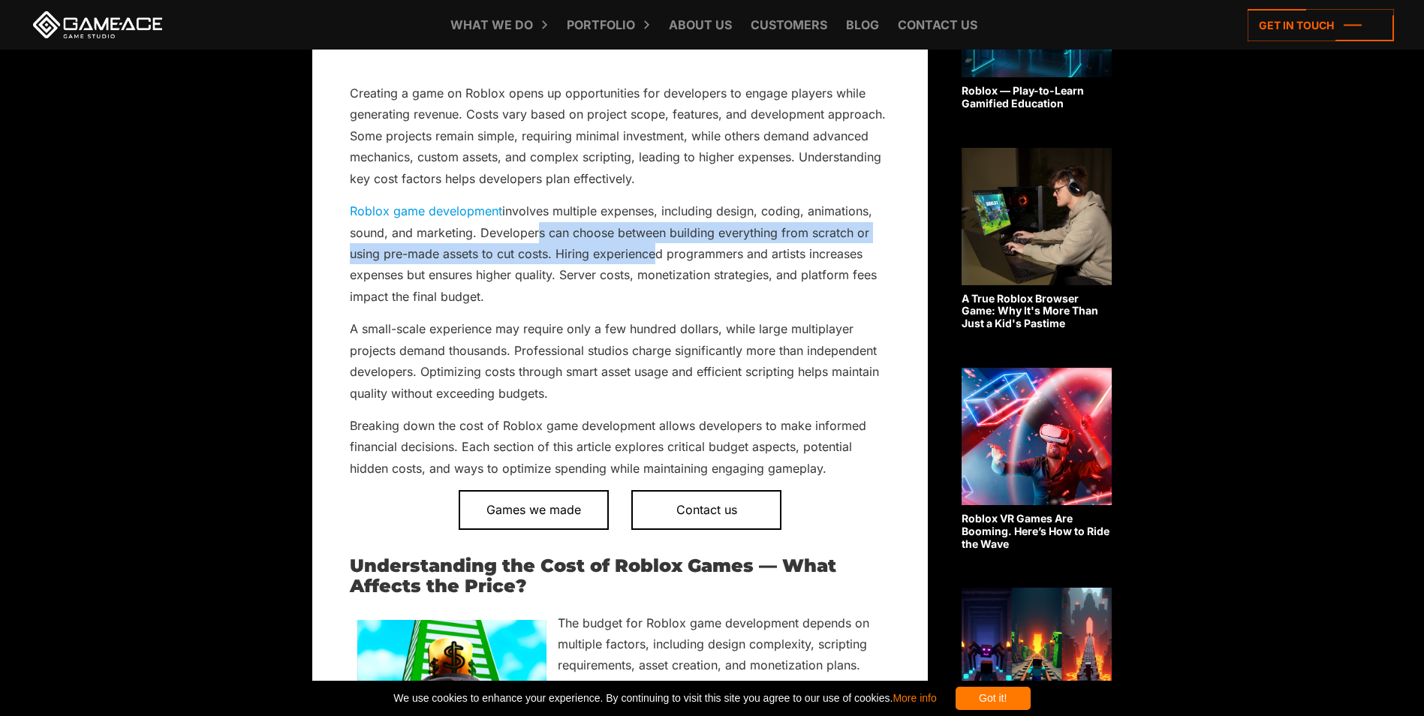
drag, startPoint x: 532, startPoint y: 226, endPoint x: 653, endPoint y: 252, distance: 124.3
click at [653, 252] on p "Roblox game development involves multiple expenses, including design, coding, a…" at bounding box center [620, 253] width 541 height 107
drag, startPoint x: 653, startPoint y: 252, endPoint x: 580, endPoint y: 252, distance: 73.6
click at [584, 252] on p "Roblox game development involves multiple expenses, including design, coding, a…" at bounding box center [620, 253] width 541 height 107
click at [561, 252] on p "Roblox game development involves multiple expenses, including design, coding, a…" at bounding box center [620, 253] width 541 height 107
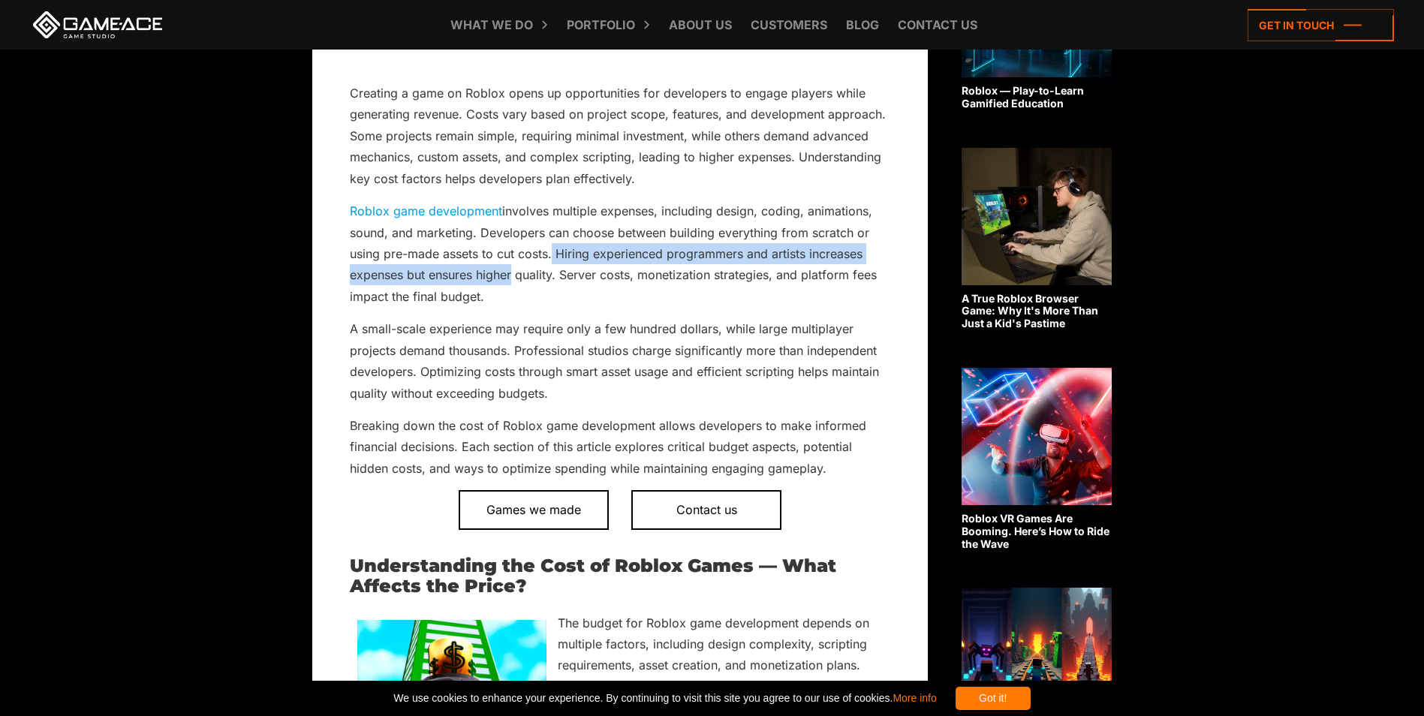
drag, startPoint x: 551, startPoint y: 253, endPoint x: 508, endPoint y: 276, distance: 49.0
click at [508, 276] on p "Roblox game development involves multiple expenses, including design, coding, a…" at bounding box center [620, 253] width 541 height 107
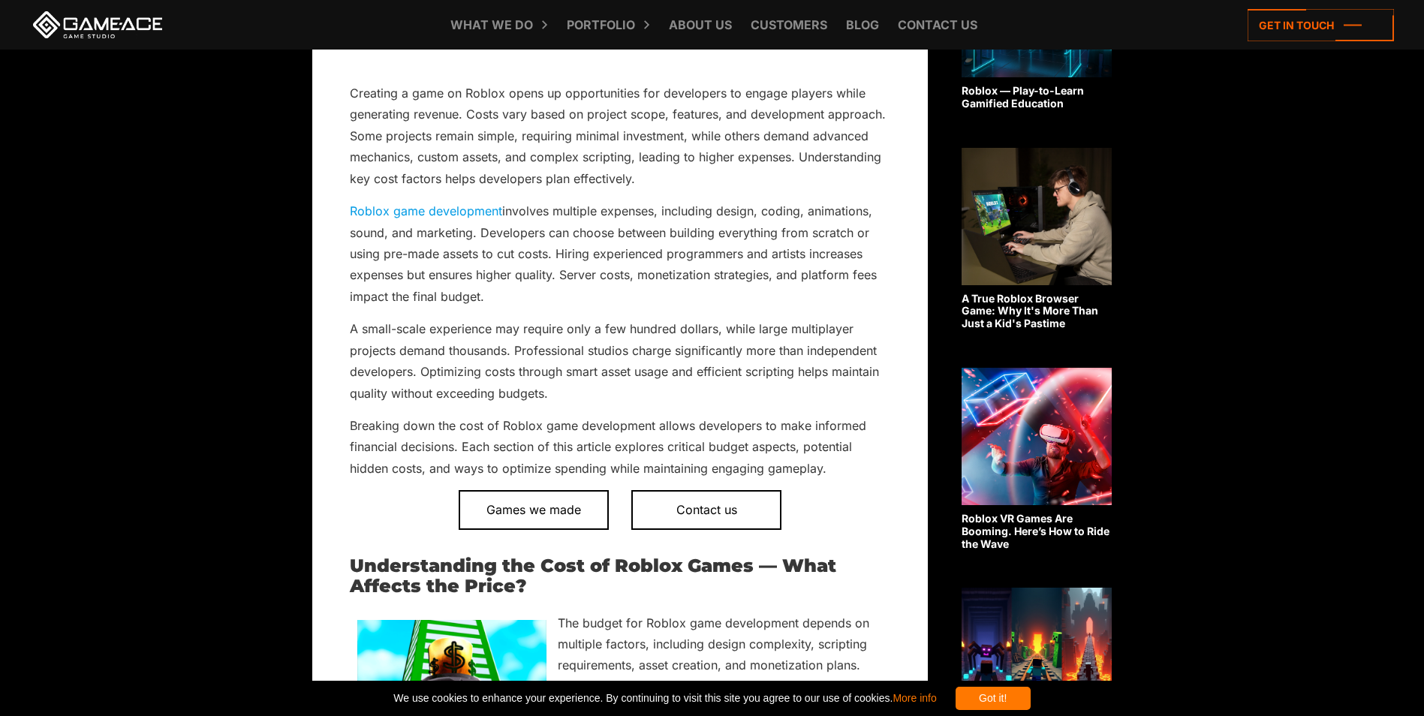
drag, startPoint x: 508, startPoint y: 276, endPoint x: 601, endPoint y: 307, distance: 99.0
click at [601, 306] on p "Roblox game development involves multiple expenses, including design, coding, a…" at bounding box center [620, 253] width 541 height 107
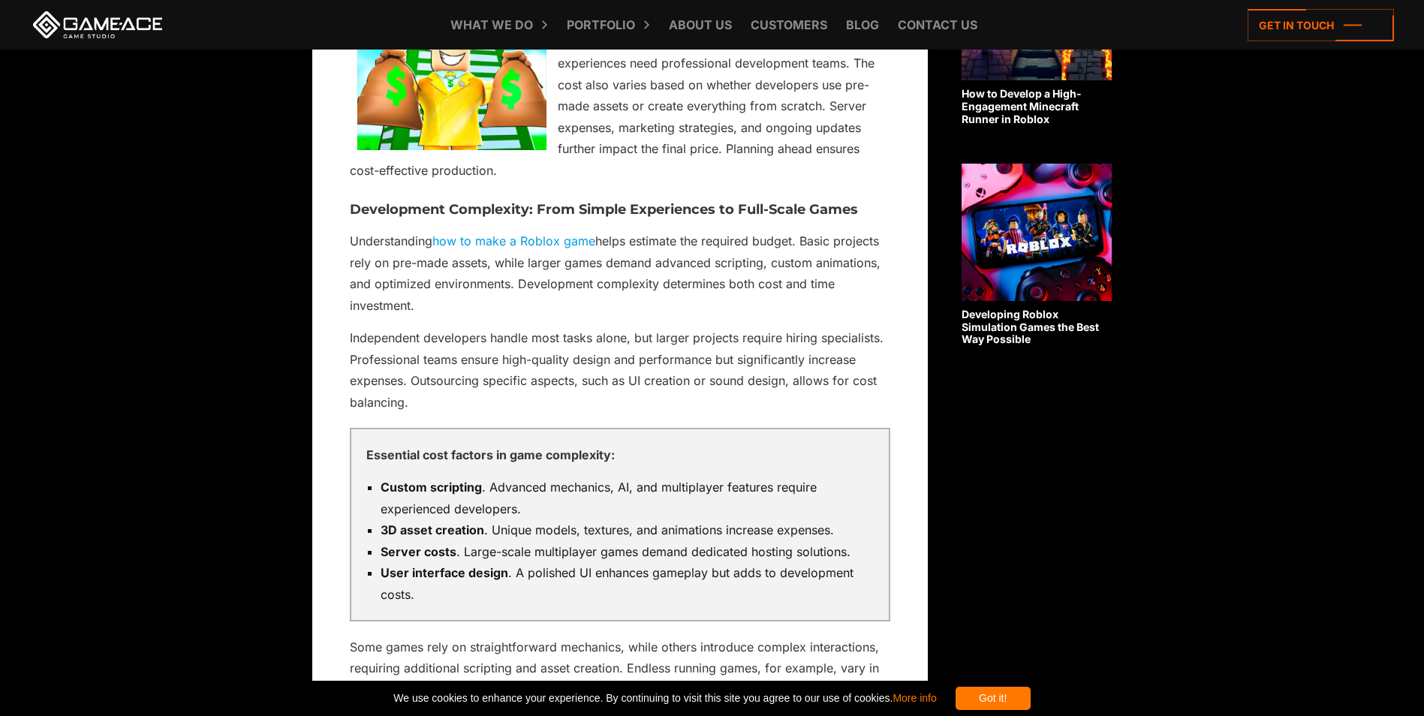
scroll to position [1402, 0]
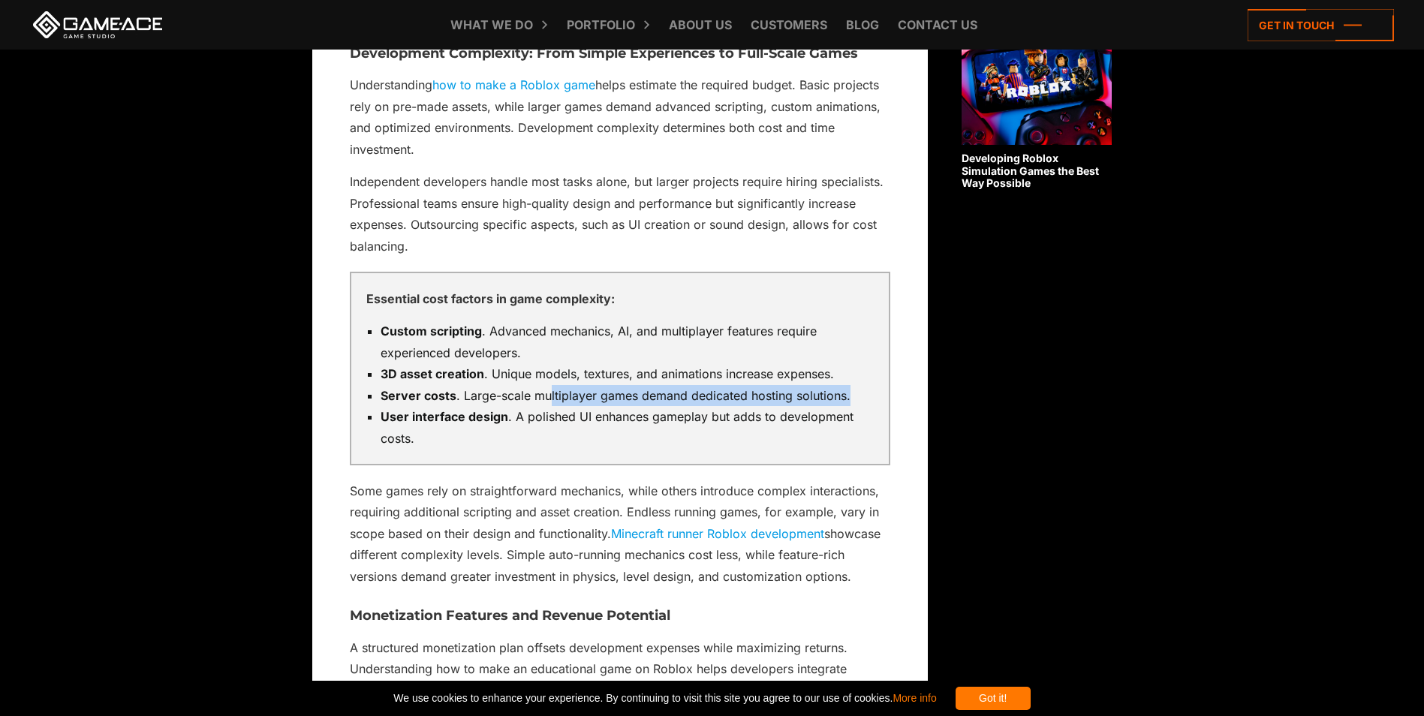
drag, startPoint x: 560, startPoint y: 404, endPoint x: 850, endPoint y: 401, distance: 289.8
click at [850, 401] on li "Server costs . Large-scale multiplayer games demand dedicated hosting solutions." at bounding box center [627, 395] width 493 height 21
drag, startPoint x: 850, startPoint y: 401, endPoint x: 793, endPoint y: 405, distance: 57.2
click at [793, 405] on li "Server costs . Large-scale multiplayer games demand dedicated hosting solutions." at bounding box center [627, 395] width 493 height 21
drag, startPoint x: 561, startPoint y: 400, endPoint x: 752, endPoint y: 398, distance: 190.7
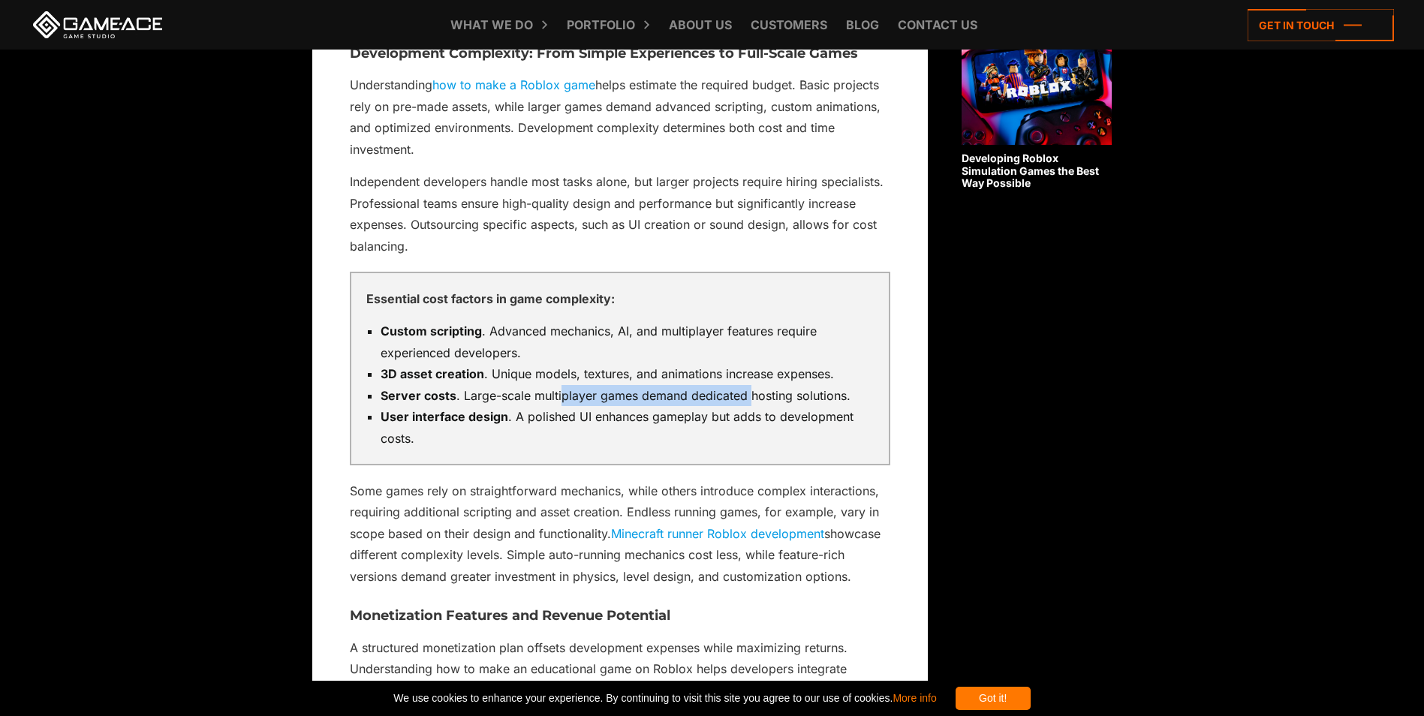
click at [752, 398] on li "Server costs . Large-scale multiplayer games demand dedicated hosting solutions." at bounding box center [627, 395] width 493 height 21
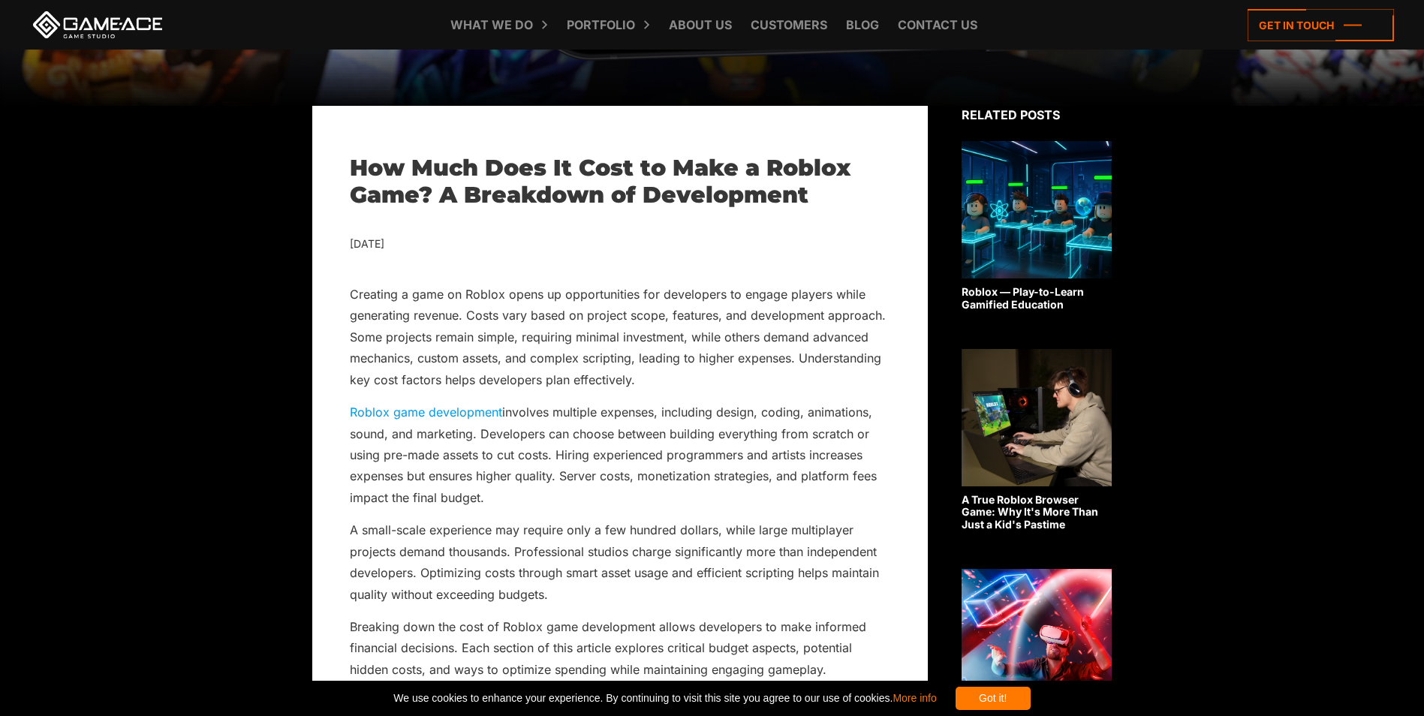
scroll to position [400, 0]
drag, startPoint x: 648, startPoint y: 155, endPoint x: 782, endPoint y: 162, distance: 134.6
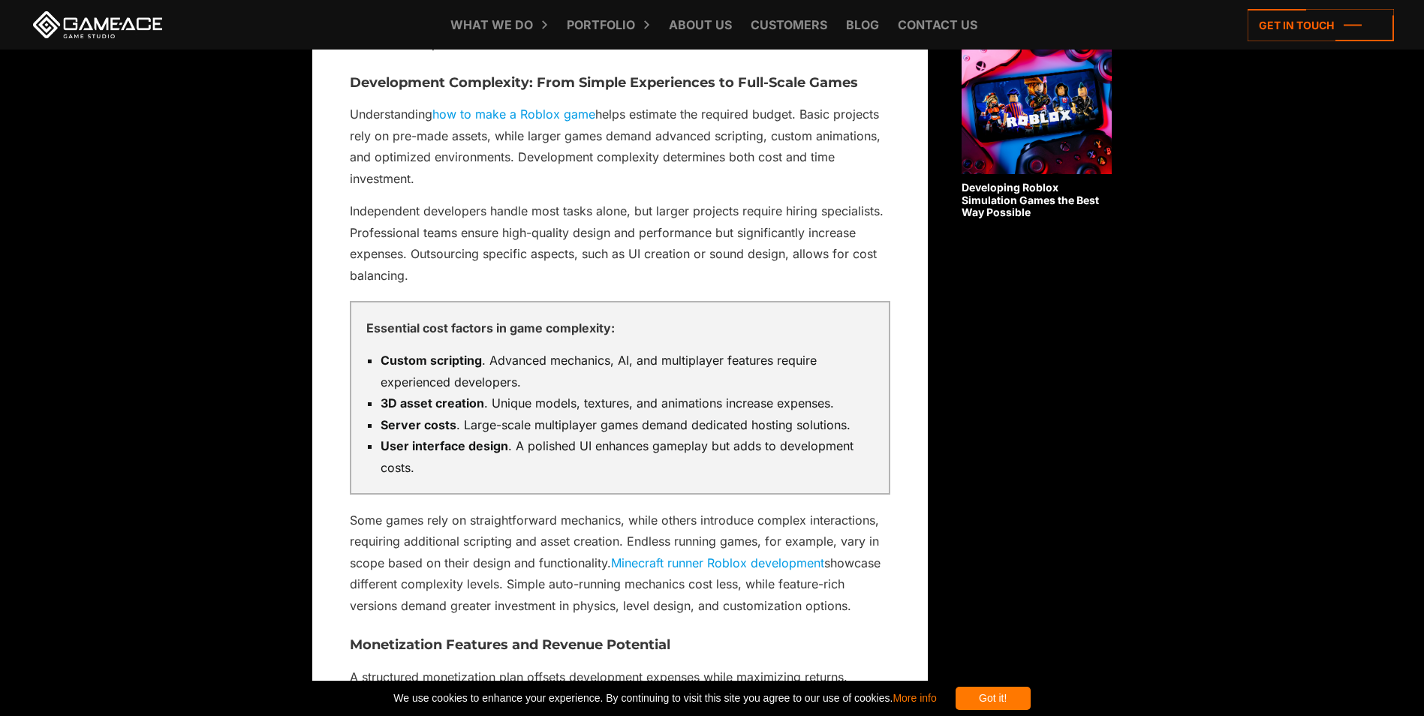
scroll to position [1301, 0]
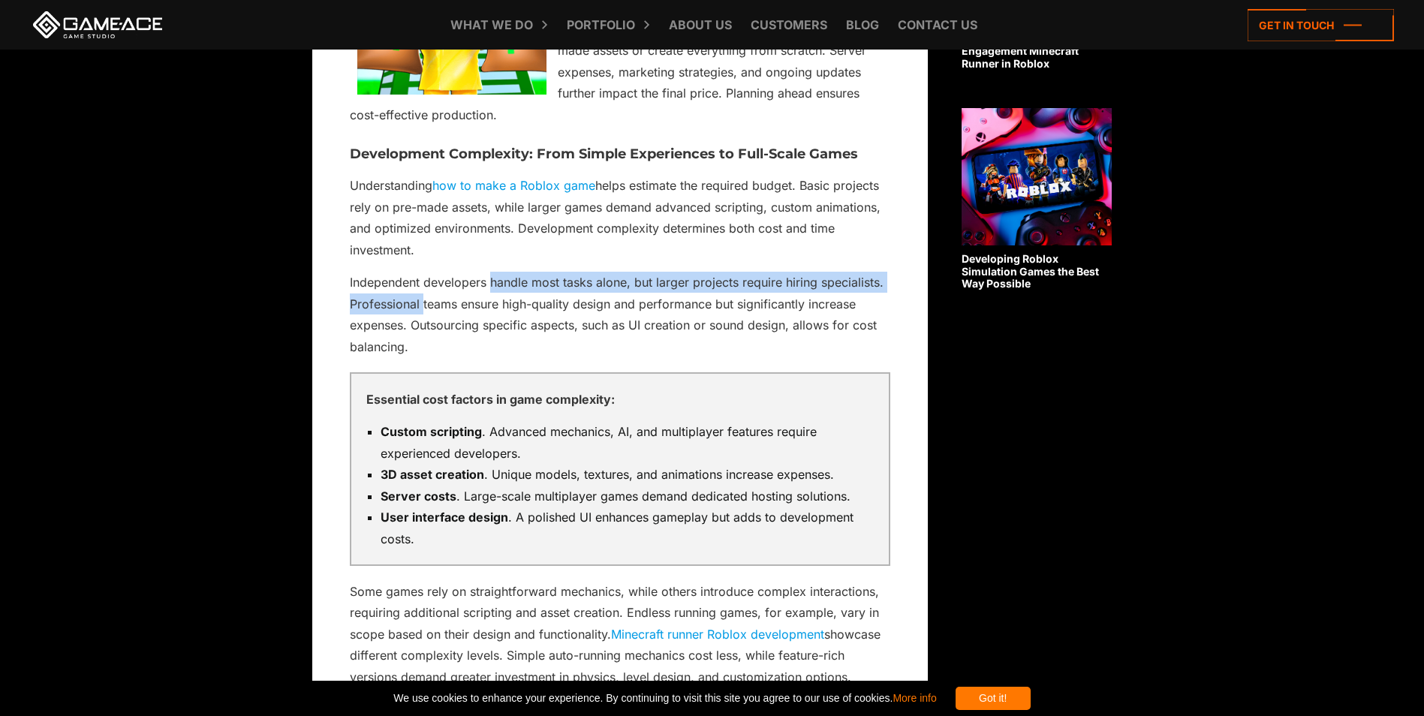
drag, startPoint x: 425, startPoint y: 294, endPoint x: 494, endPoint y: 290, distance: 69.2
click at [494, 290] on p "Independent developers handle most tasks alone, but larger projects require hir…" at bounding box center [620, 315] width 541 height 86
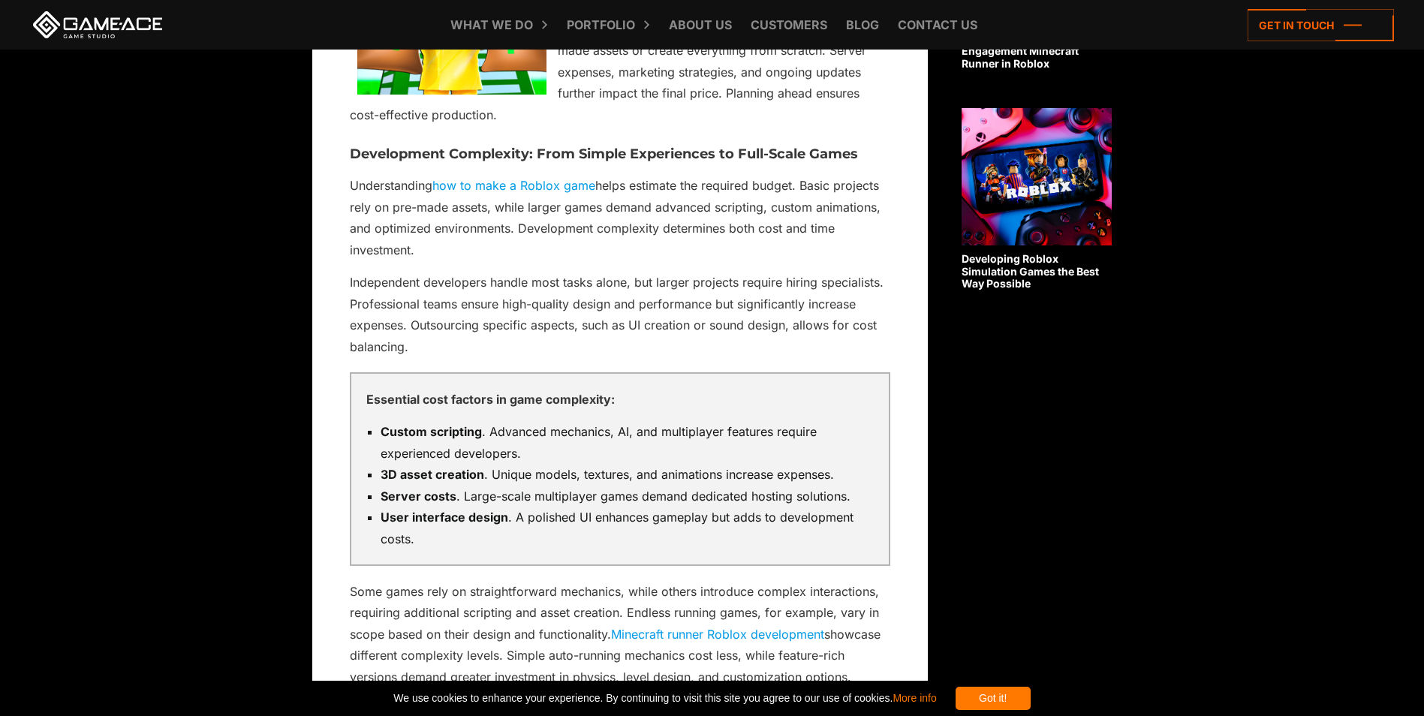
drag, startPoint x: 494, startPoint y: 290, endPoint x: 462, endPoint y: 291, distance: 32.3
click at [459, 292] on p "Independent developers handle most tasks alone, but larger projects require hir…" at bounding box center [620, 315] width 541 height 86
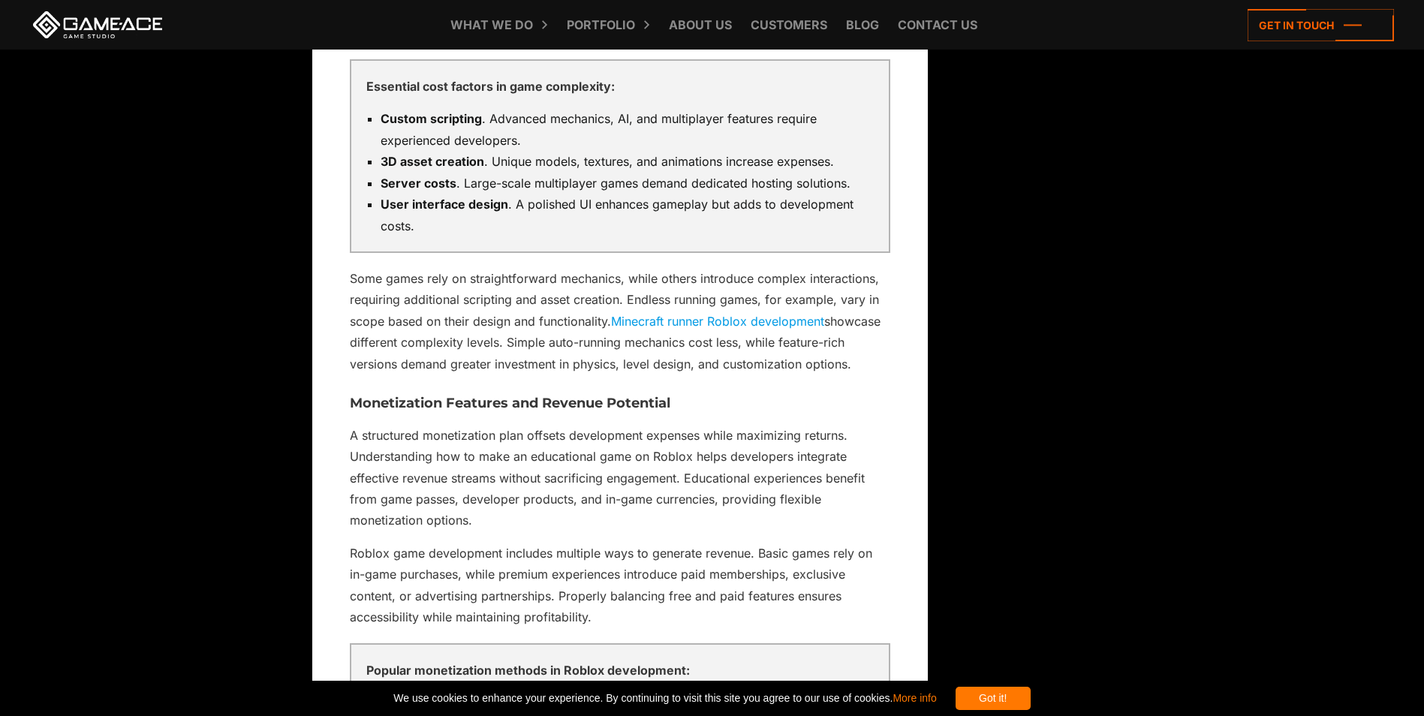
scroll to position [1601, 0]
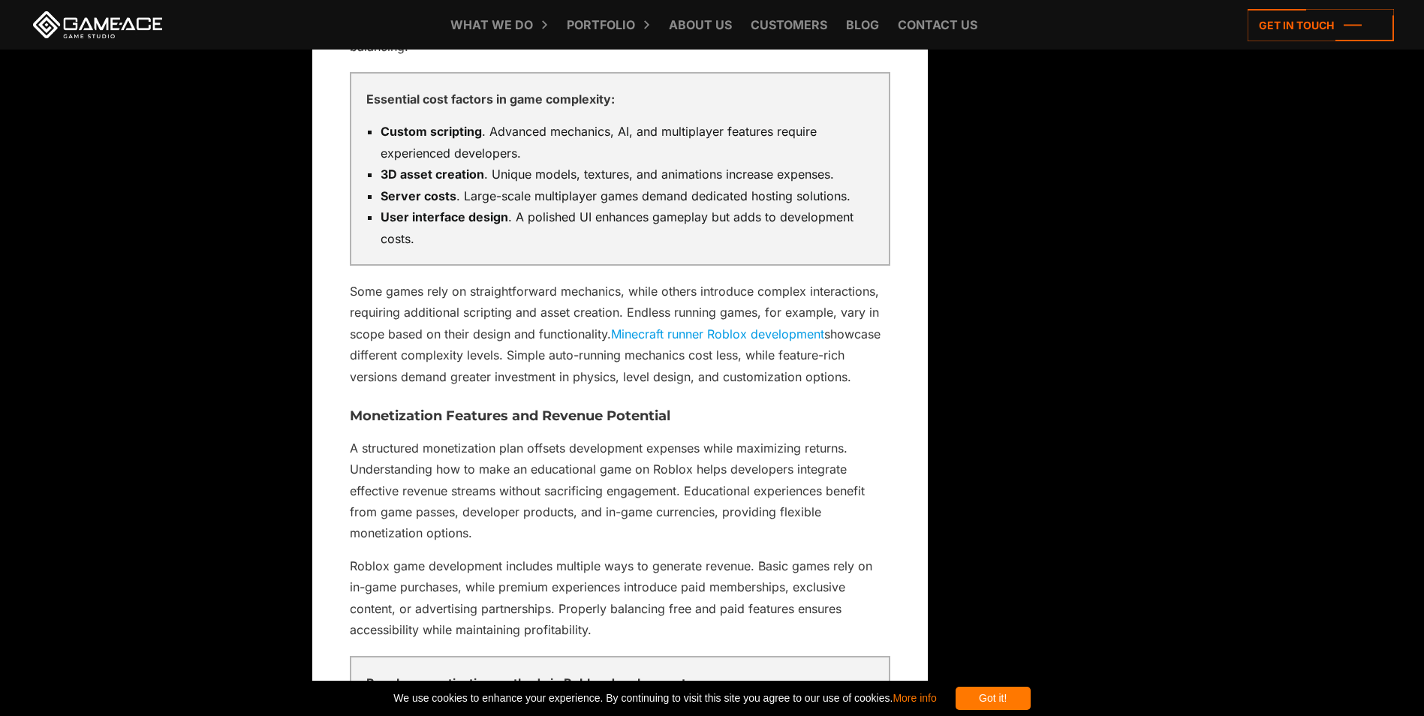
click at [519, 211] on li "User interface design . A polished UI enhances gameplay but adds to development…" at bounding box center [627, 227] width 493 height 43
drag, startPoint x: 518, startPoint y: 216, endPoint x: 586, endPoint y: 220, distance: 68.4
click at [586, 220] on li "User interface design . A polished UI enhances gameplay but adds to development…" at bounding box center [627, 227] width 493 height 43
drag, startPoint x: 586, startPoint y: 220, endPoint x: 564, endPoint y: 233, distance: 25.9
click at [564, 233] on li "User interface design . A polished UI enhances gameplay but adds to development…" at bounding box center [627, 227] width 493 height 43
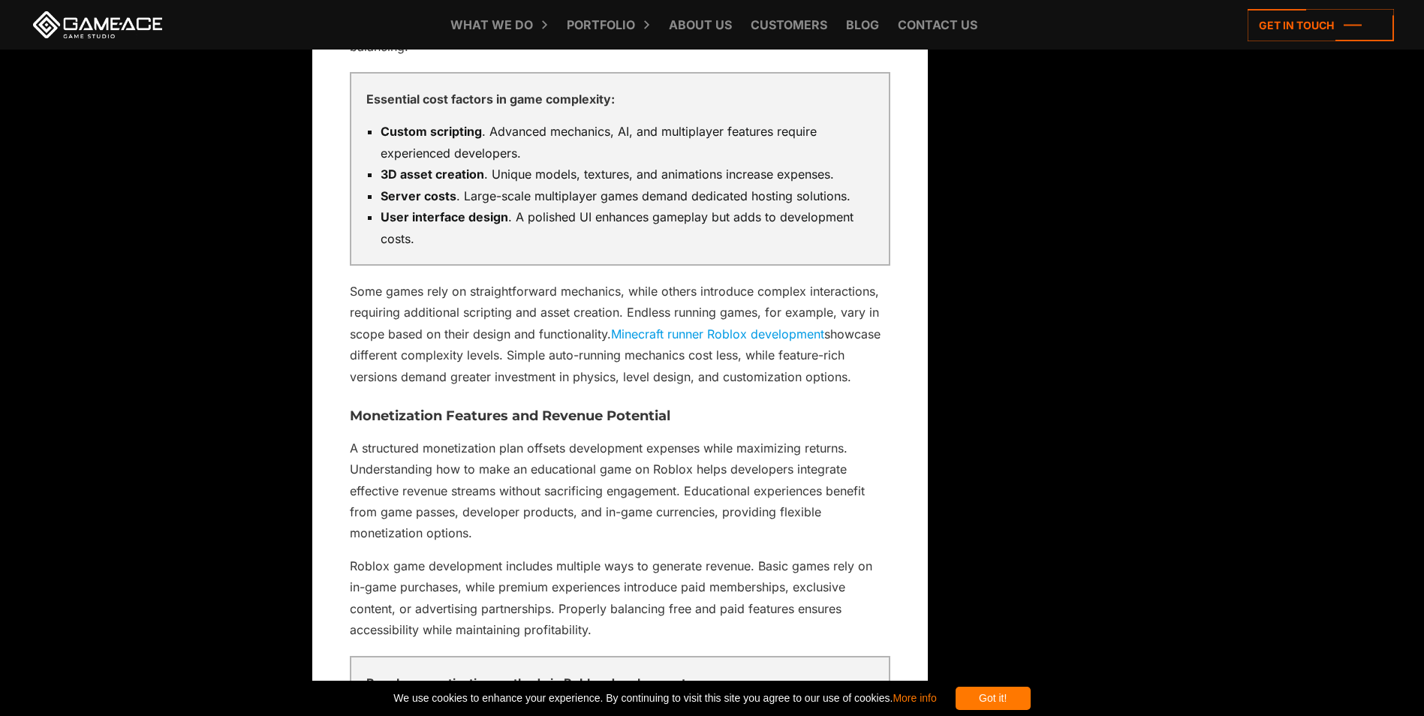
click at [387, 216] on strong "User interface design" at bounding box center [445, 216] width 128 height 15
drag, startPoint x: 379, startPoint y: 218, endPoint x: 507, endPoint y: 218, distance: 127.6
click at [507, 218] on ul "Custom scripting . Advanced mechanics, AI, and multiplayer features require exp…" at bounding box center [620, 185] width 508 height 128
drag, startPoint x: 507, startPoint y: 218, endPoint x: 474, endPoint y: 234, distance: 35.9
click at [474, 234] on li "User interface design . A polished UI enhances gameplay but adds to development…" at bounding box center [627, 227] width 493 height 43
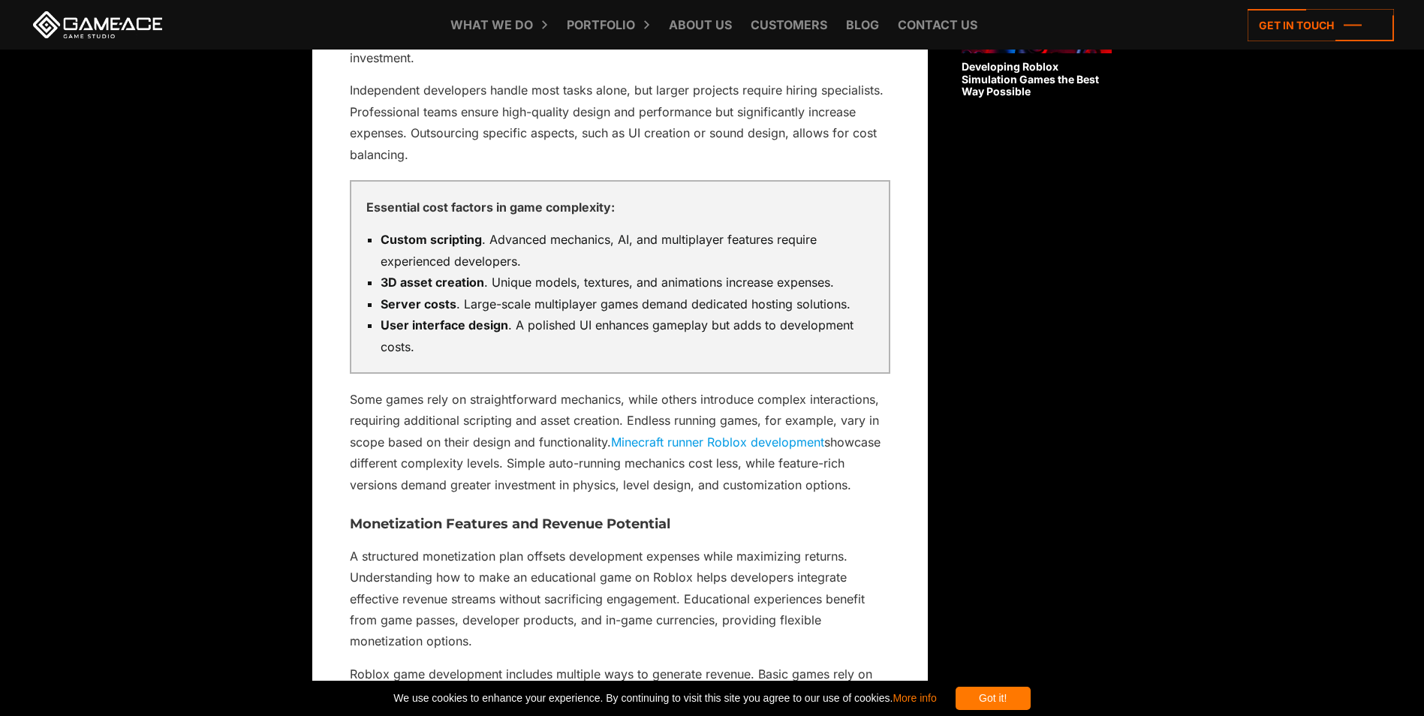
scroll to position [1402, 0]
